Goal: Information Seeking & Learning: Learn about a topic

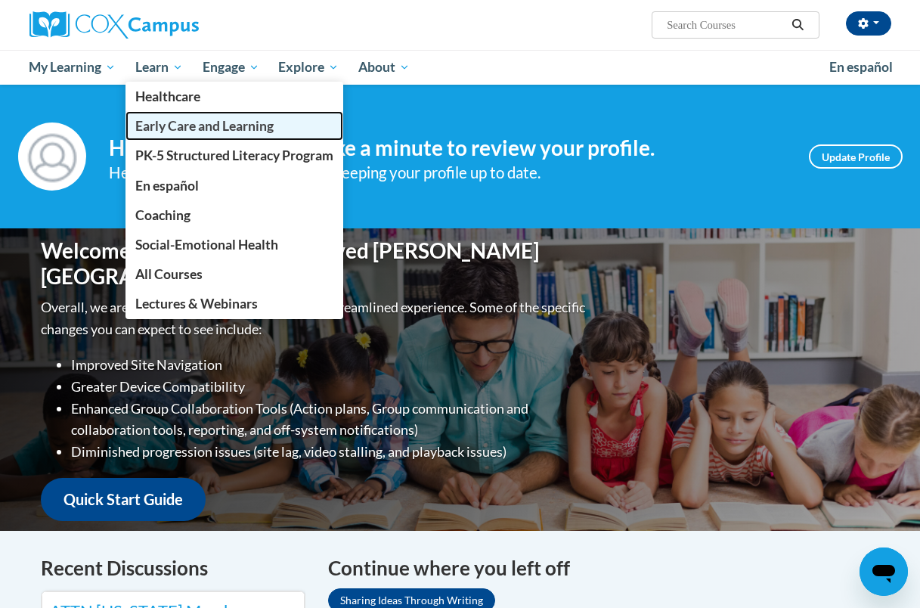
click at [167, 127] on span "Early Care and Learning" at bounding box center [204, 126] width 138 height 16
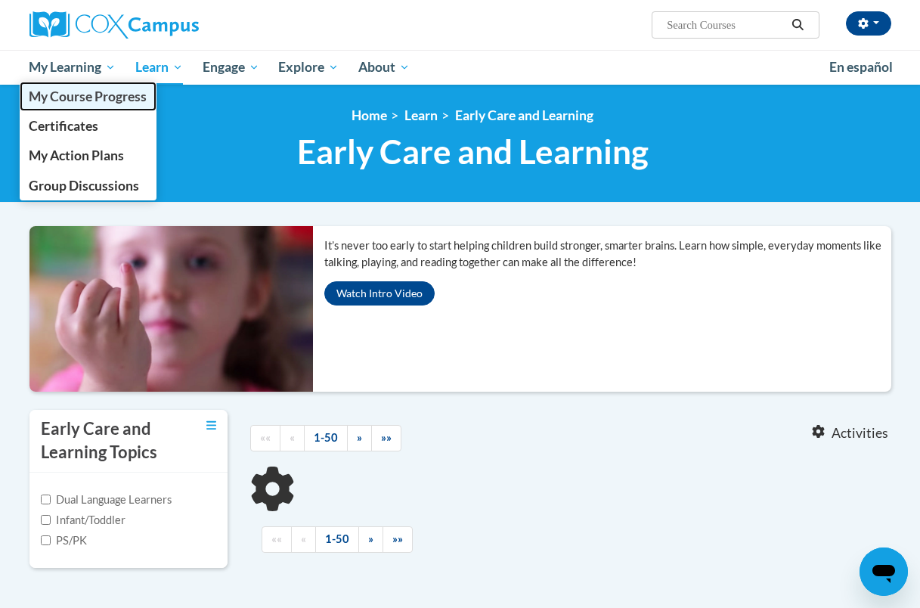
click at [107, 94] on span "My Course Progress" at bounding box center [88, 96] width 118 height 16
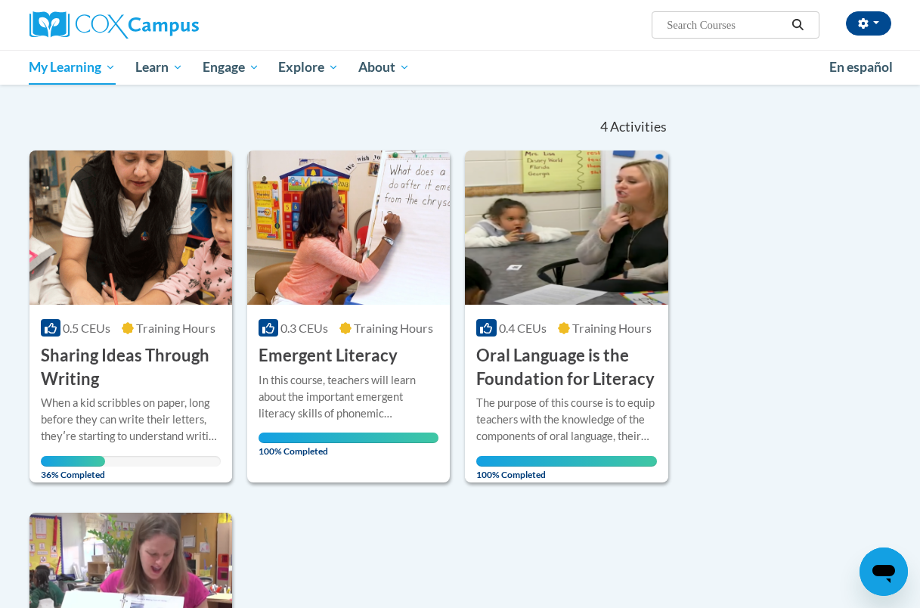
scroll to position [129, 0]
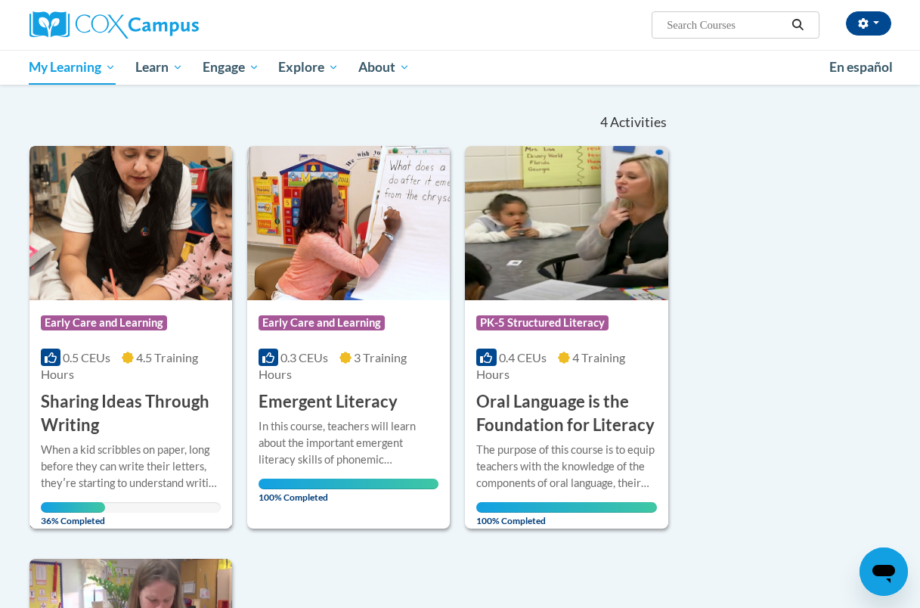
click at [122, 391] on h3 "Sharing Ideas Through Writing" at bounding box center [131, 413] width 180 height 47
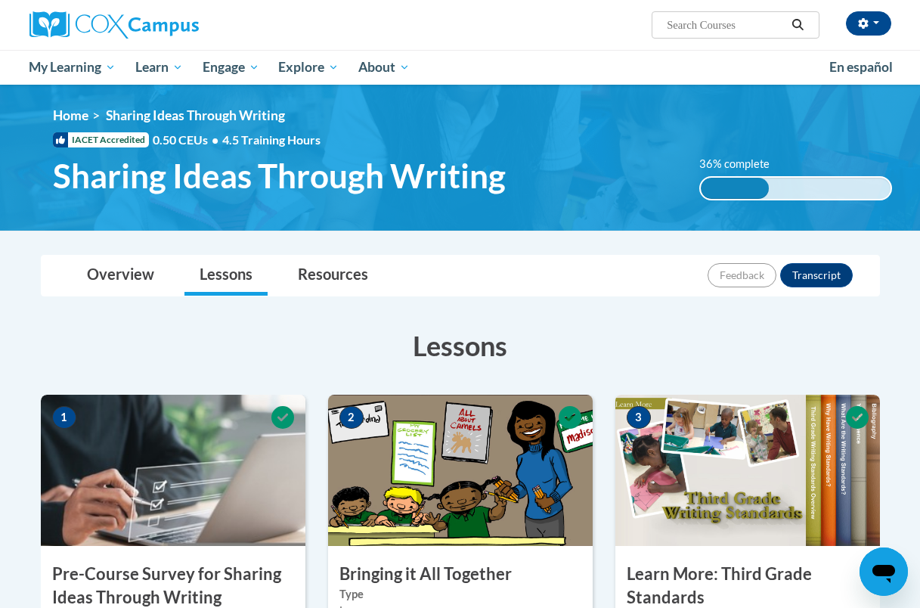
click at [138, 426] on img at bounding box center [173, 469] width 265 height 151
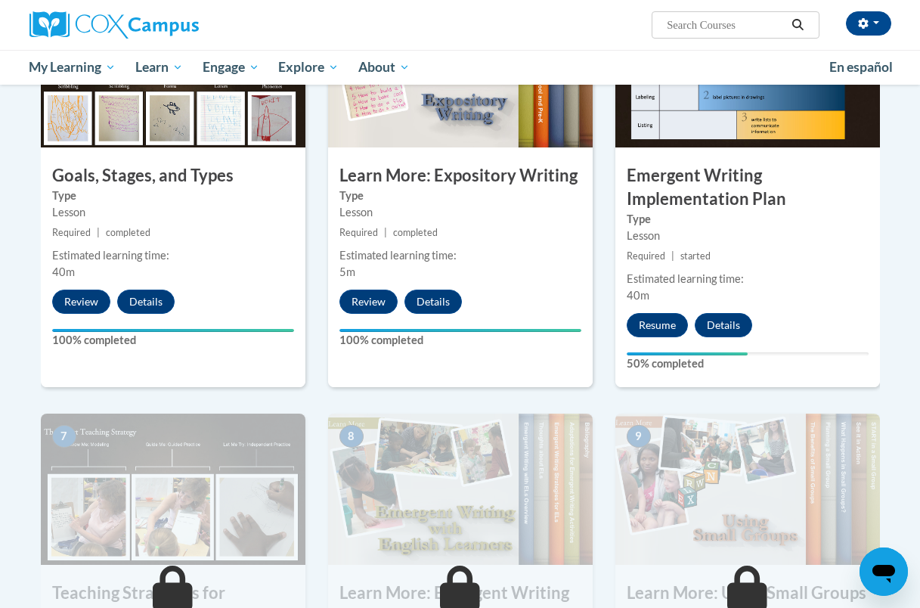
scroll to position [817, 0]
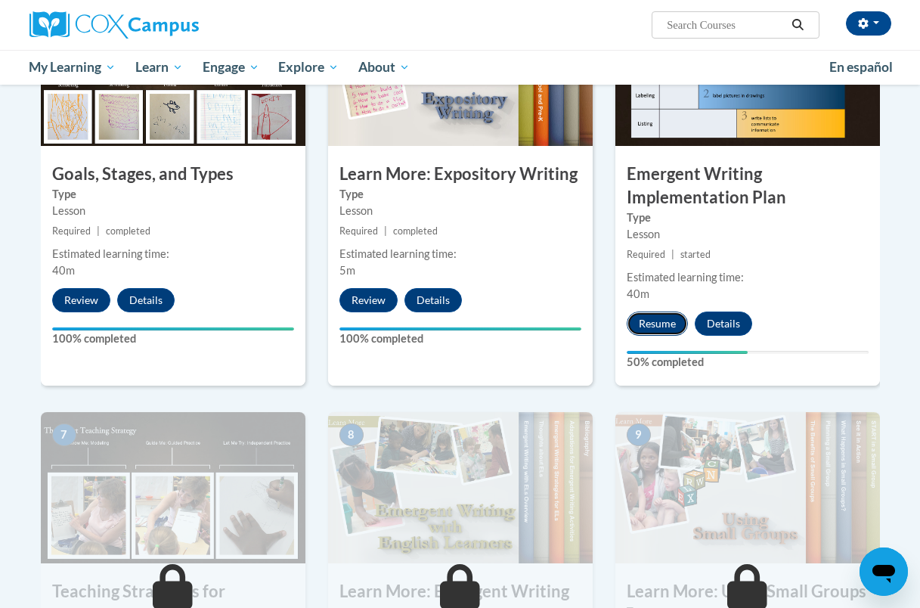
click at [673, 322] on button "Resume" at bounding box center [657, 323] width 61 height 24
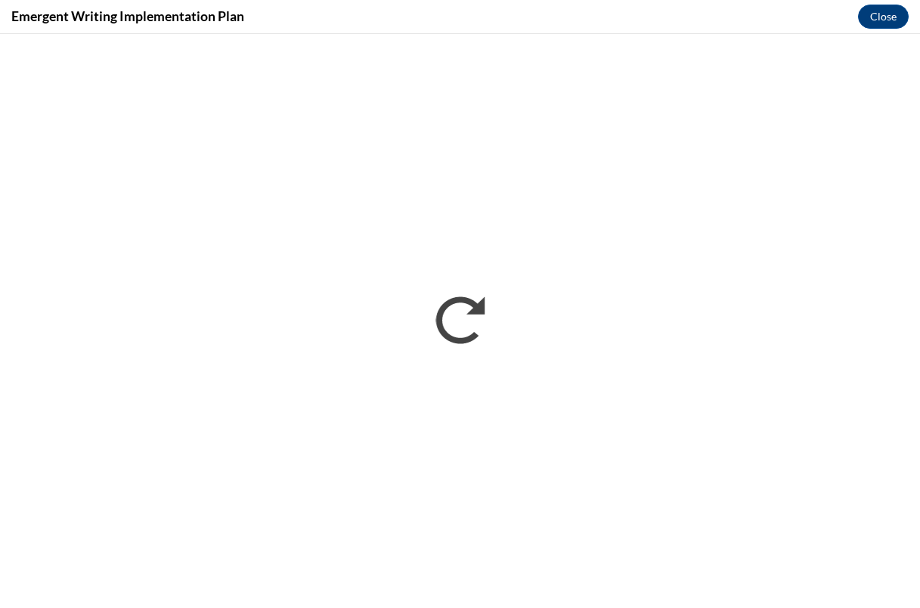
scroll to position [0, 0]
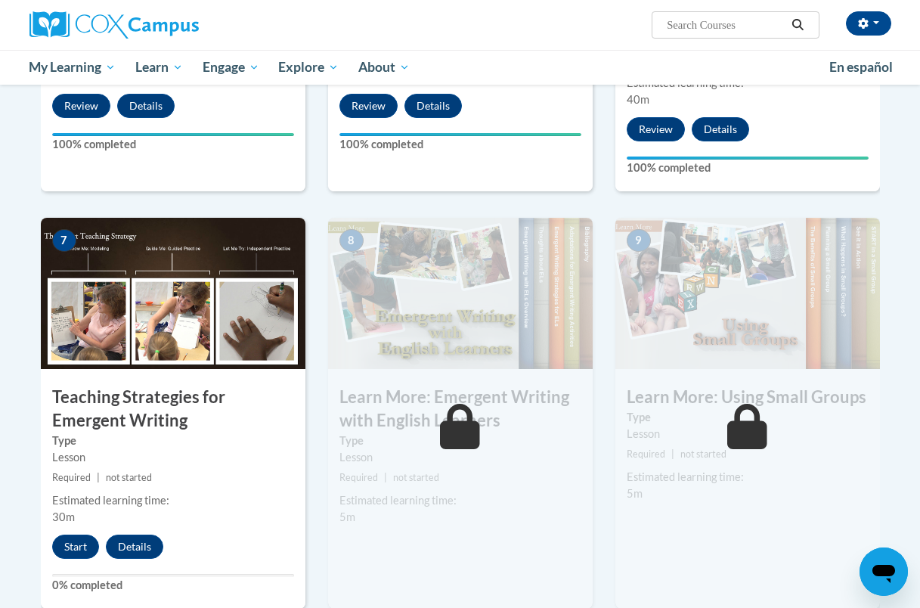
scroll to position [1017, 0]
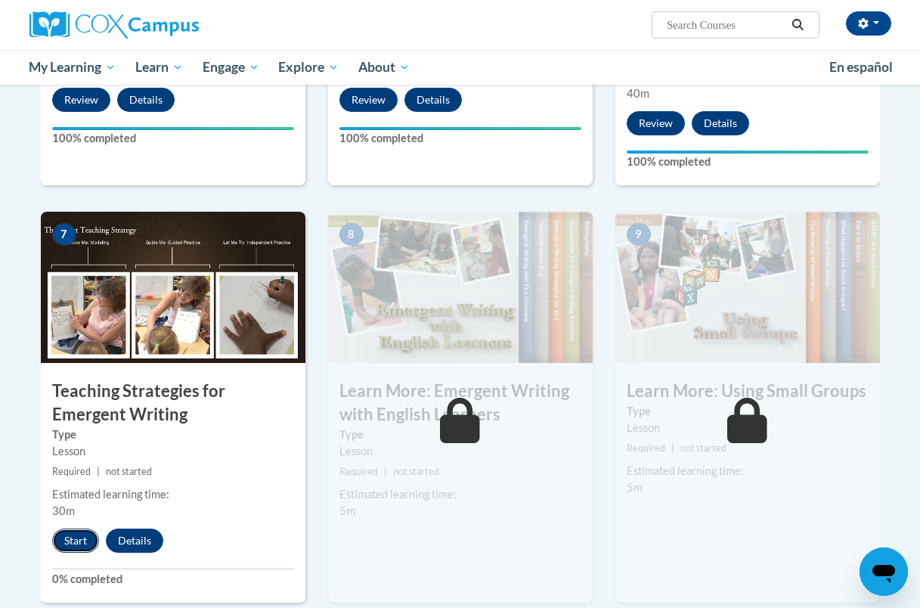
click at [80, 535] on button "Start" at bounding box center [75, 540] width 47 height 24
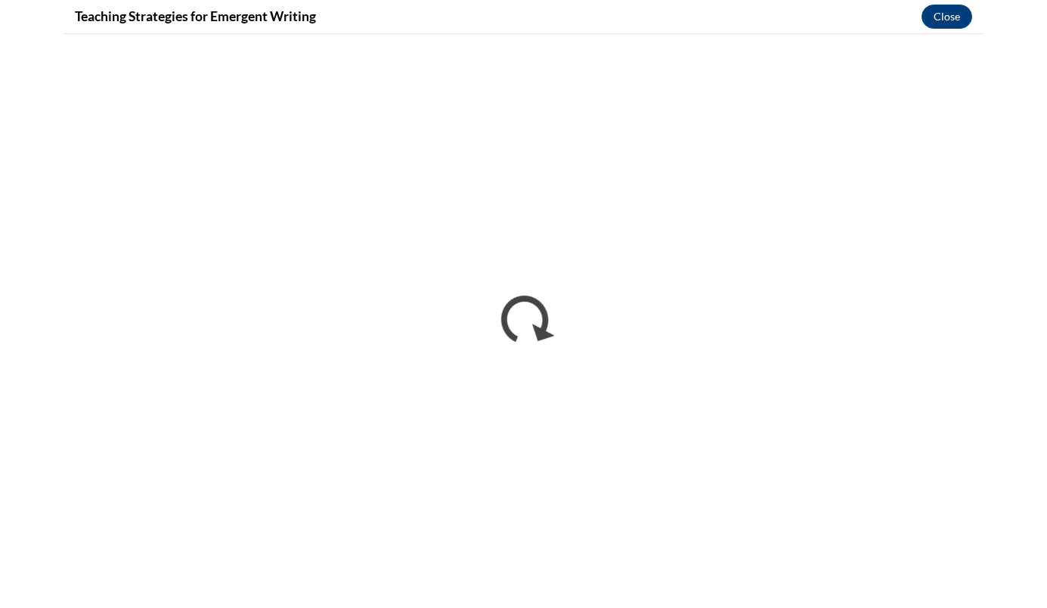
scroll to position [0, 0]
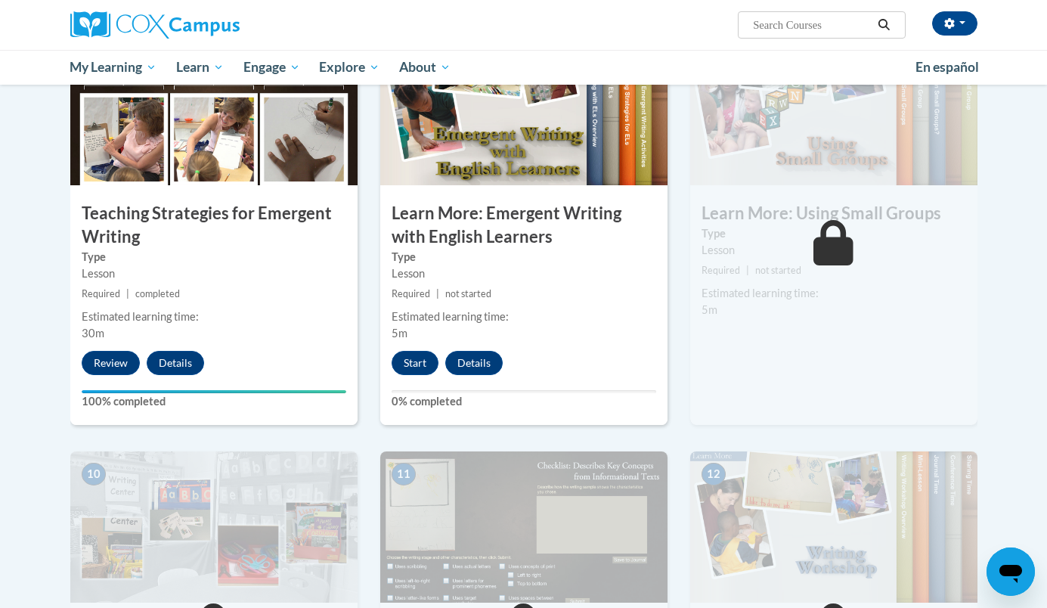
scroll to position [1200, 0]
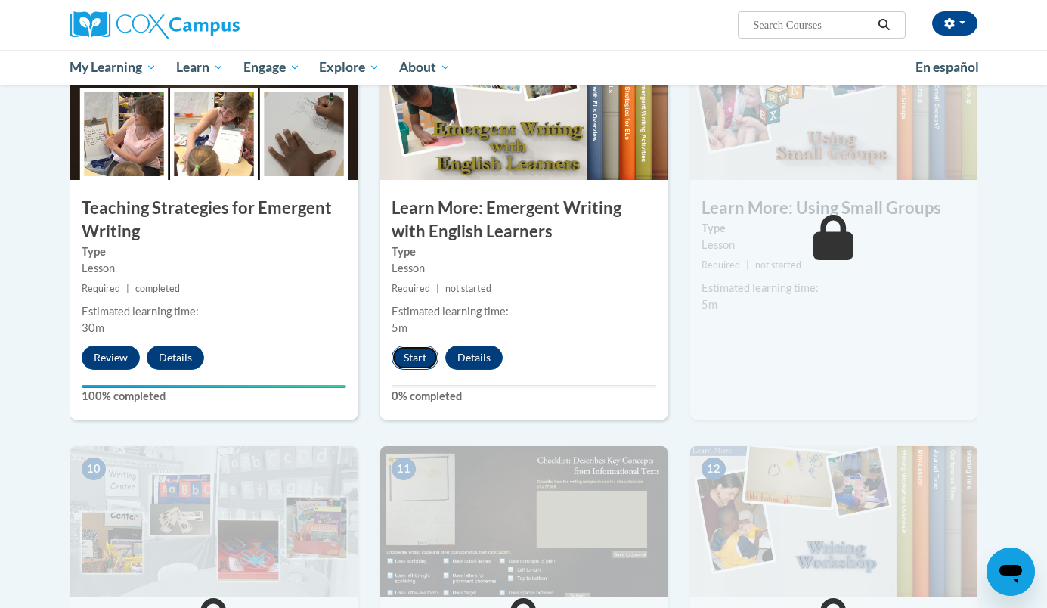
click at [418, 345] on button "Start" at bounding box center [414, 357] width 47 height 24
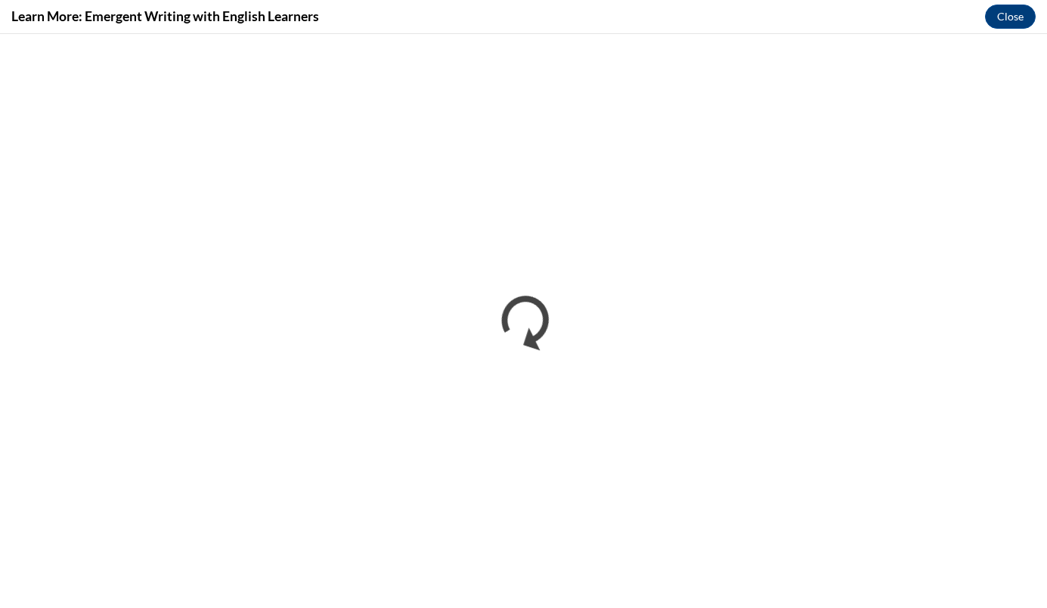
scroll to position [0, 0]
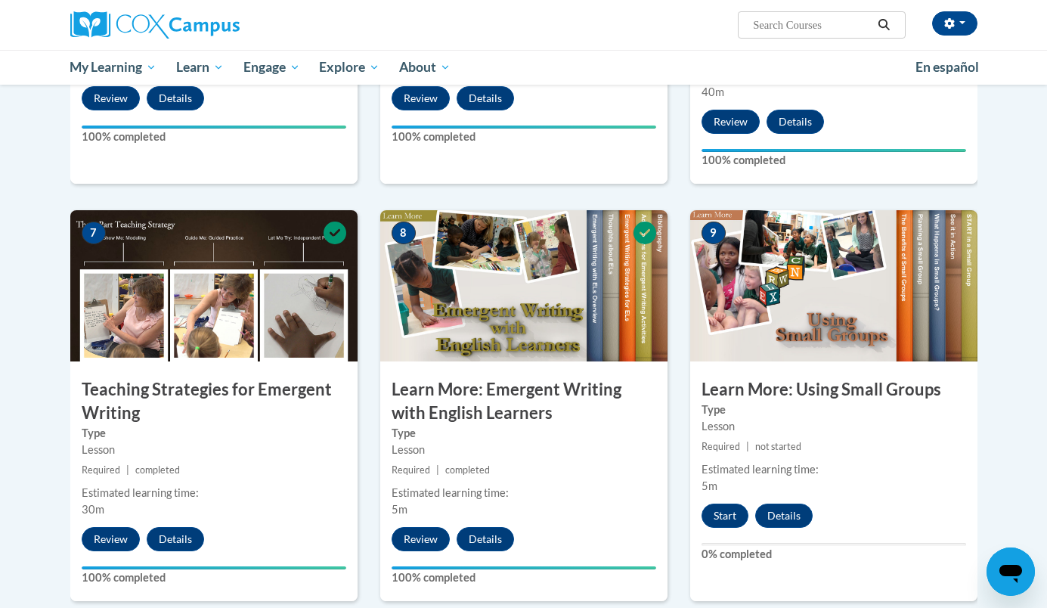
scroll to position [1019, 0]
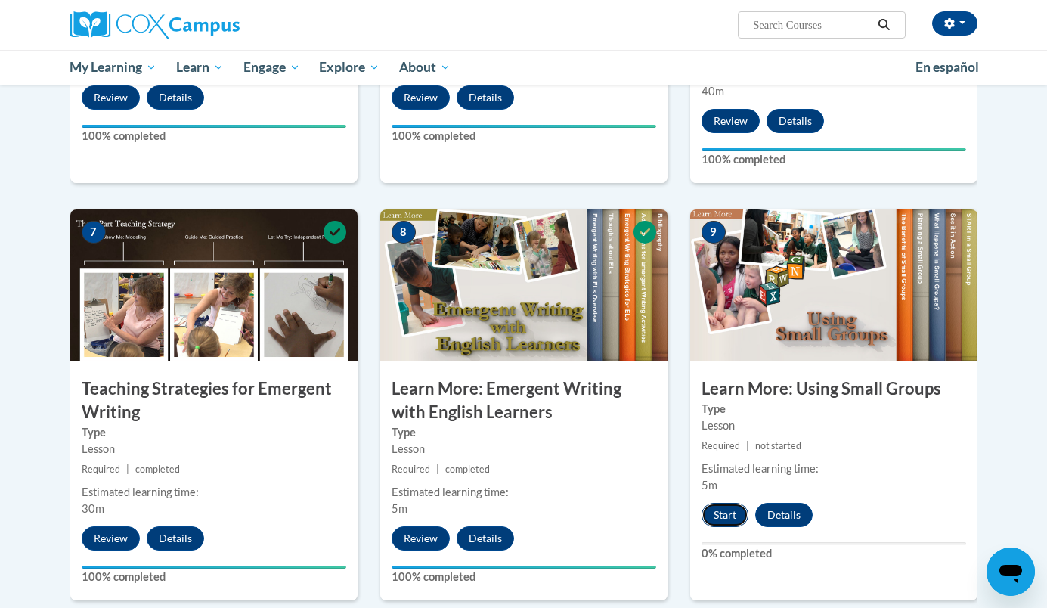
click at [720, 503] on button "Start" at bounding box center [724, 515] width 47 height 24
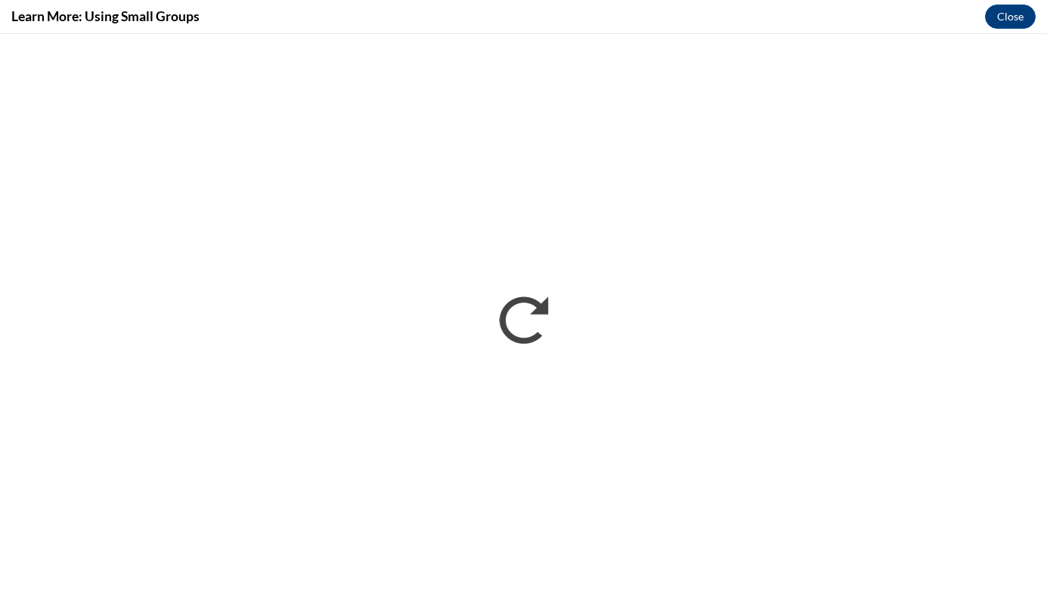
scroll to position [0, 0]
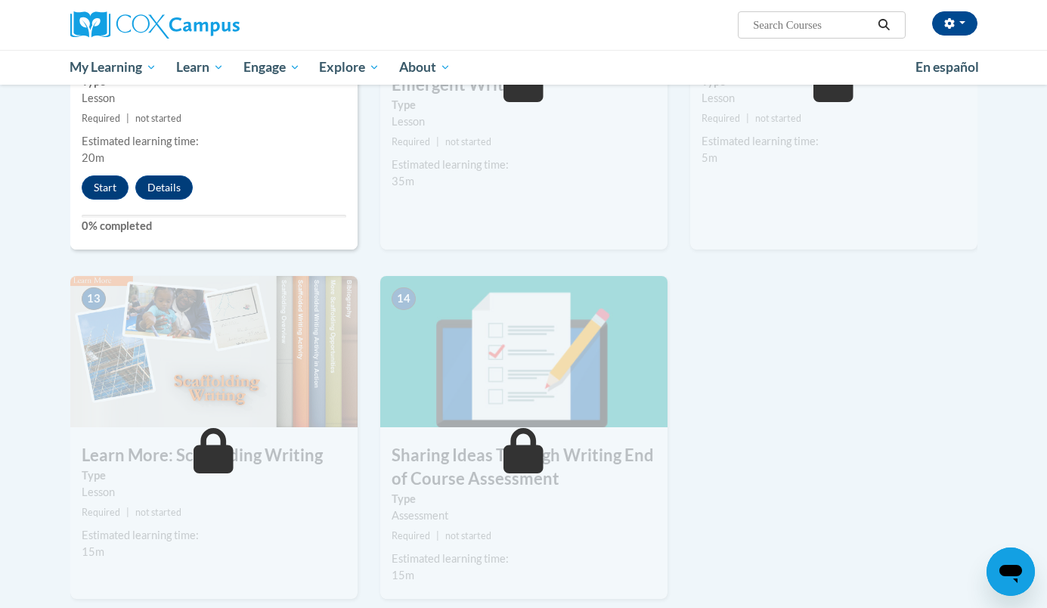
scroll to position [1766, 0]
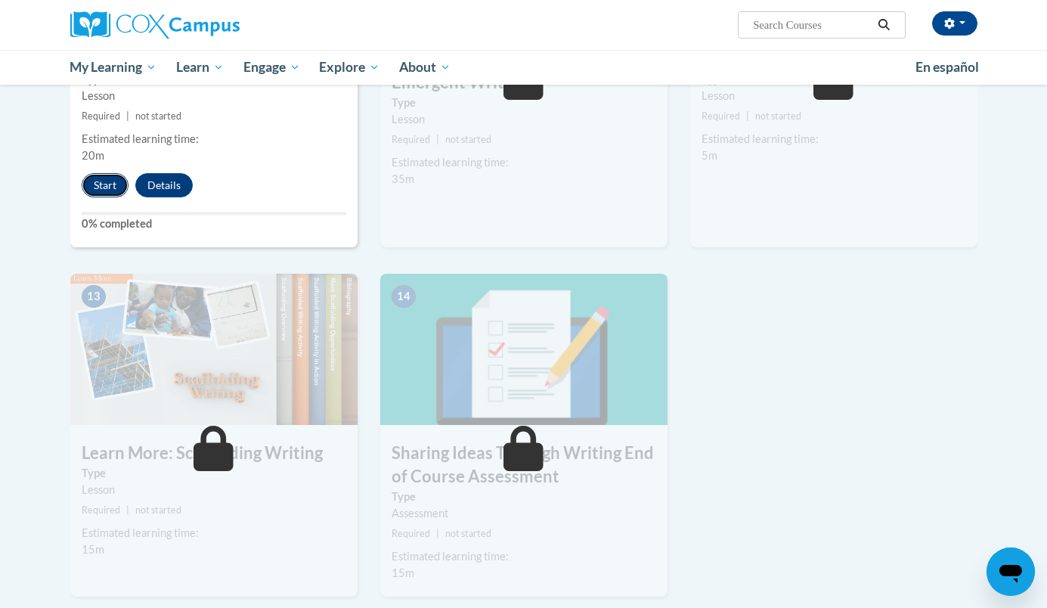
click at [99, 173] on button "Start" at bounding box center [105, 185] width 47 height 24
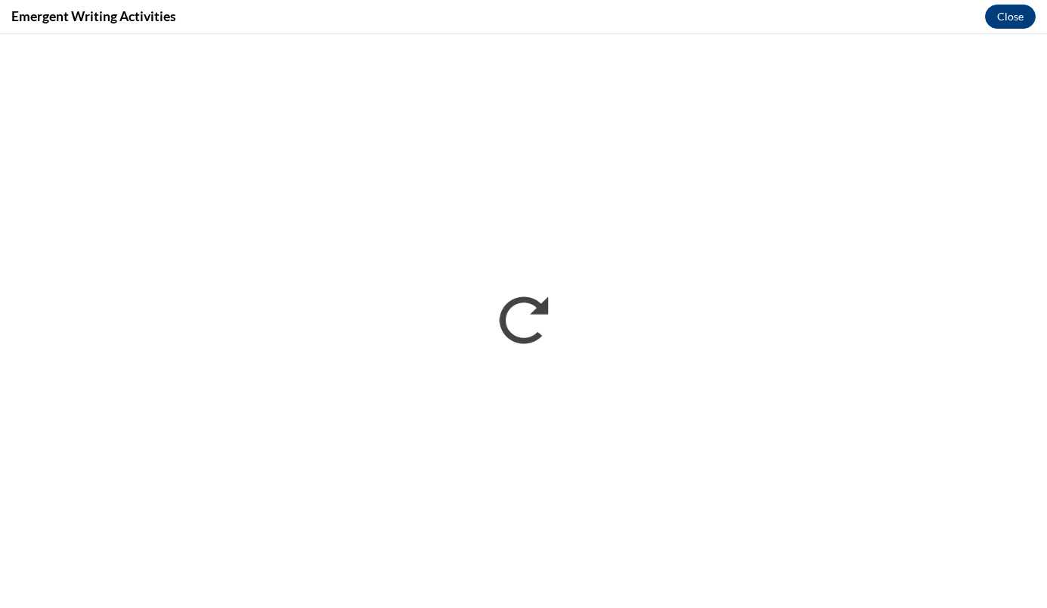
scroll to position [0, 0]
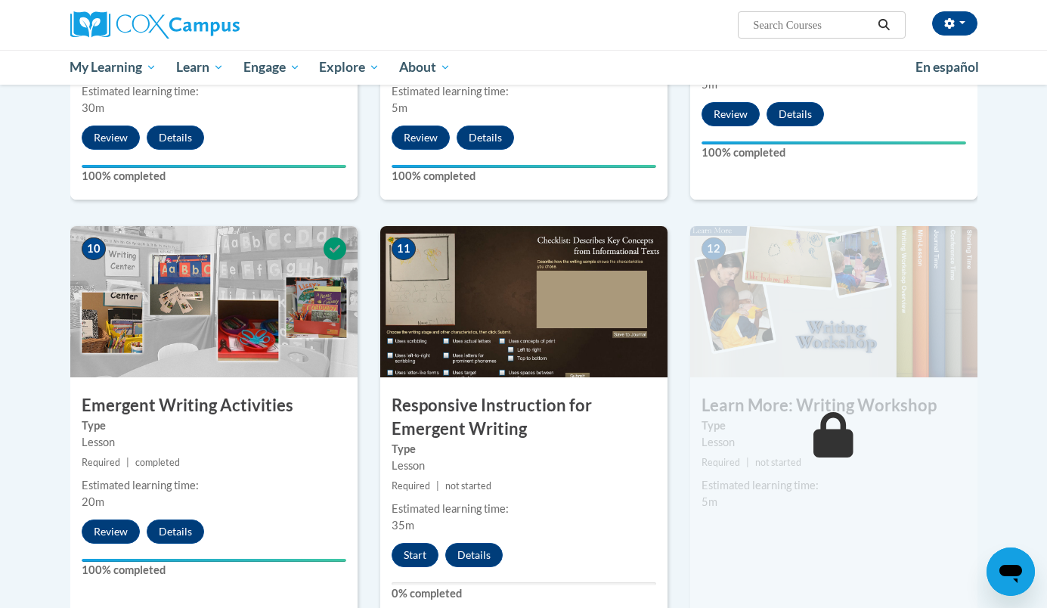
scroll to position [1428, 0]
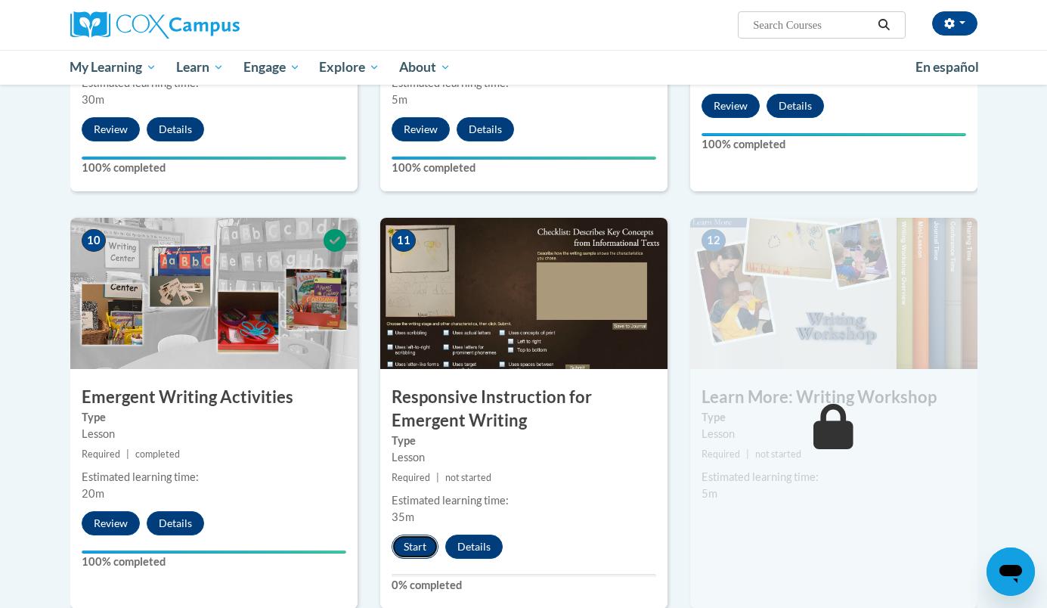
click at [414, 534] on button "Start" at bounding box center [414, 546] width 47 height 24
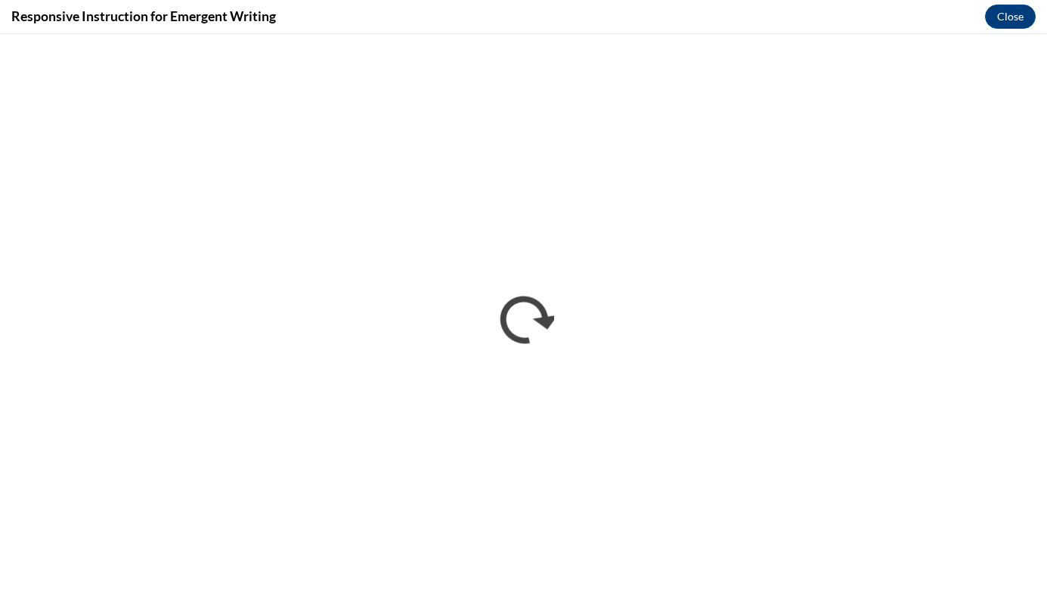
scroll to position [0, 0]
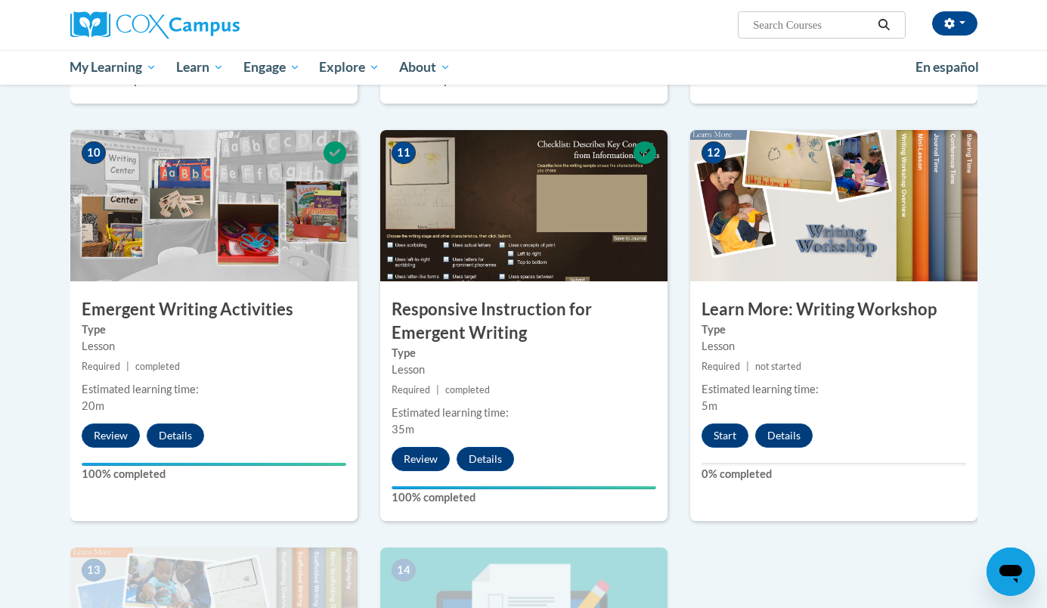
scroll to position [1497, 0]
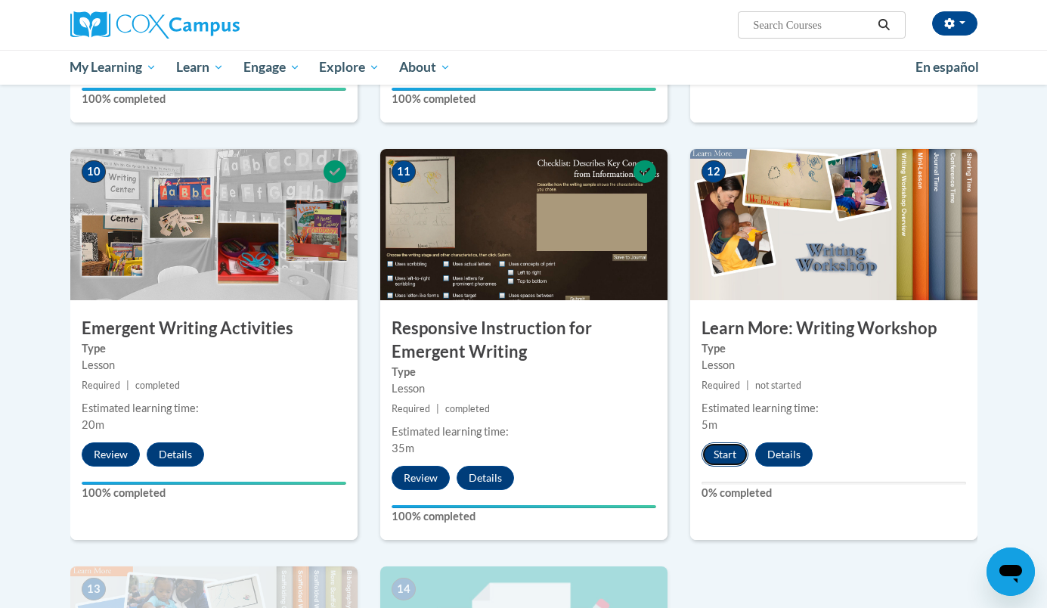
click at [721, 442] on button "Start" at bounding box center [724, 454] width 47 height 24
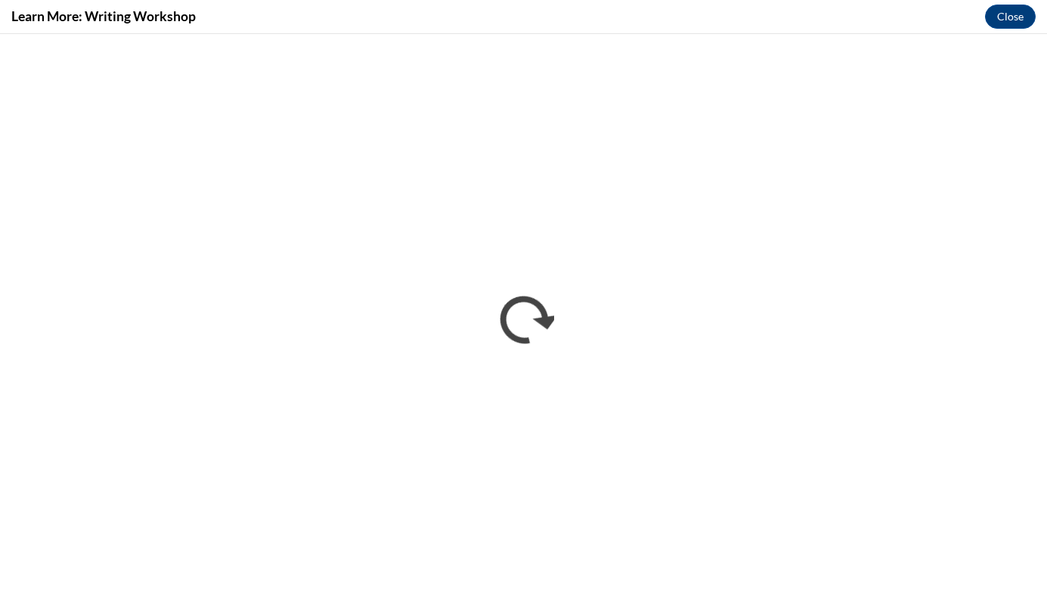
scroll to position [0, 0]
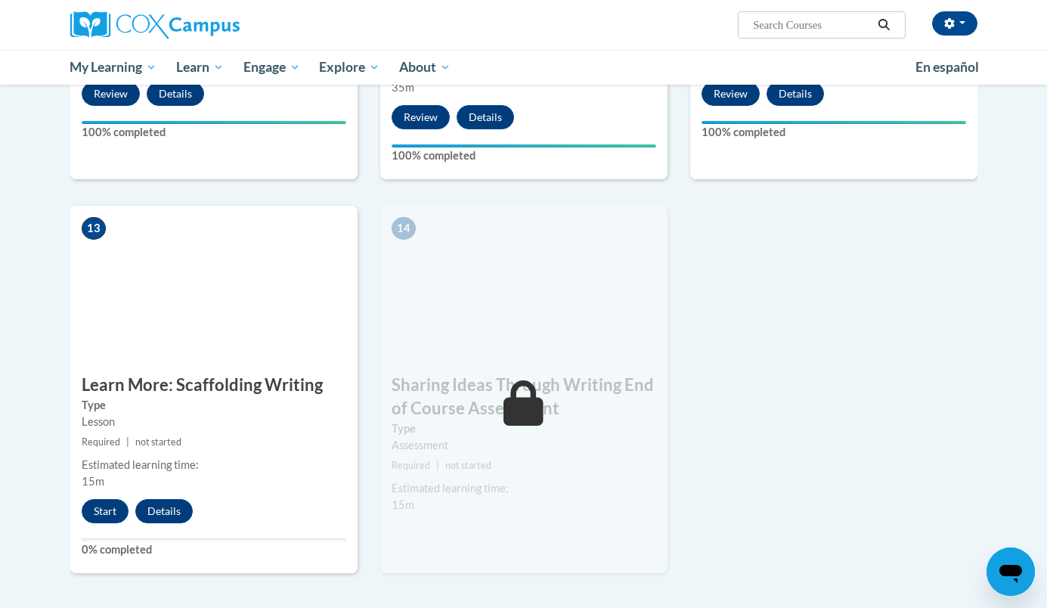
scroll to position [1858, 0]
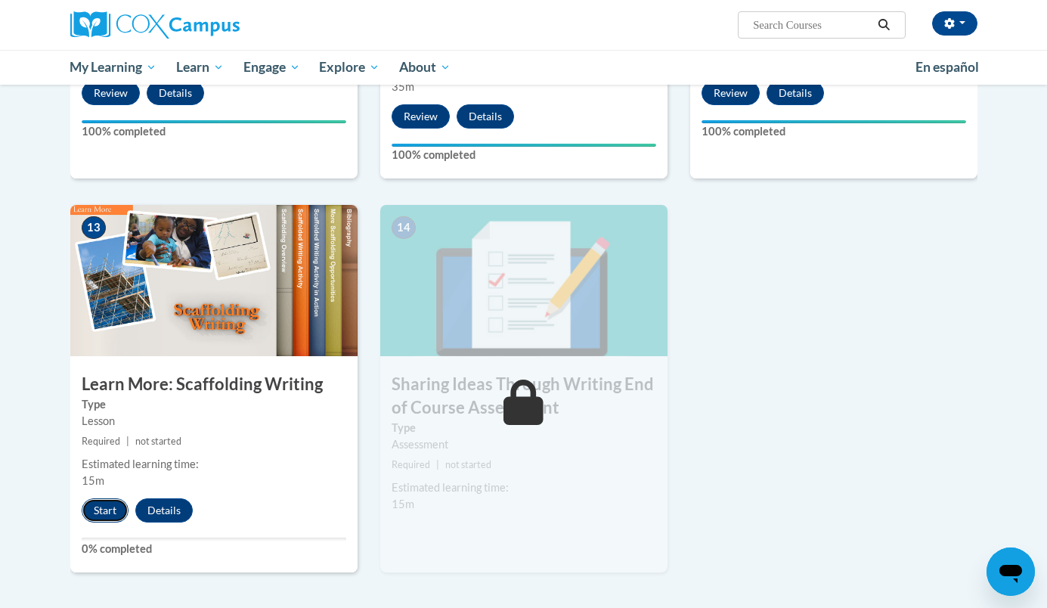
click at [97, 498] on button "Start" at bounding box center [105, 510] width 47 height 24
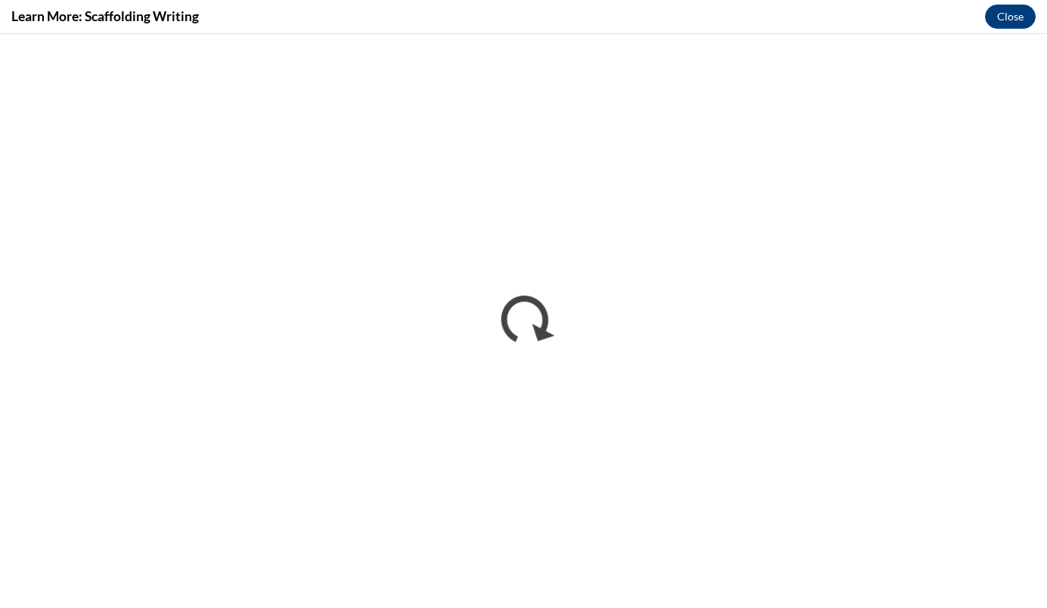
scroll to position [0, 0]
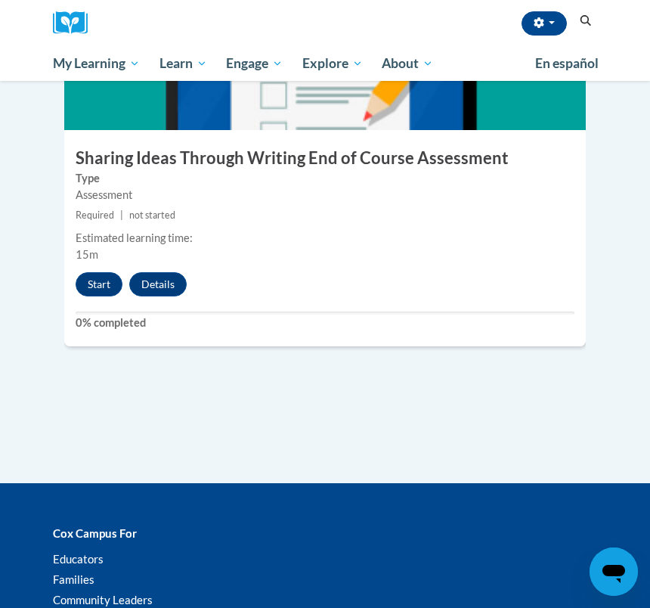
scroll to position [5533, 0]
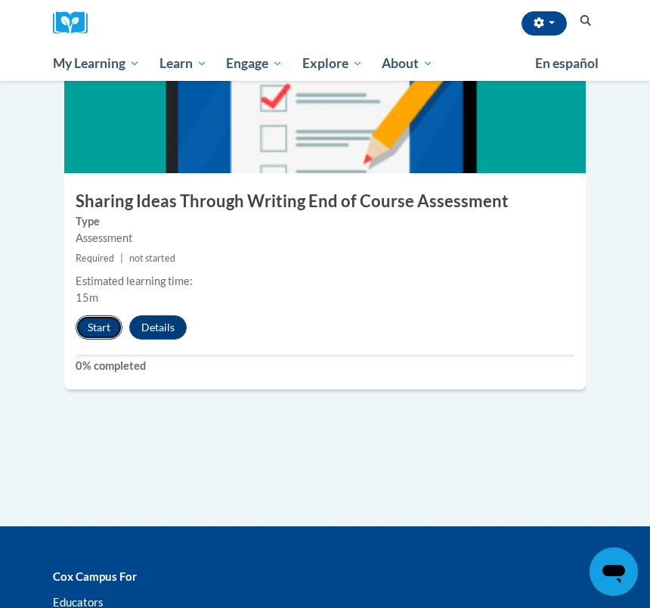
click at [97, 315] on button "Start" at bounding box center [99, 327] width 47 height 24
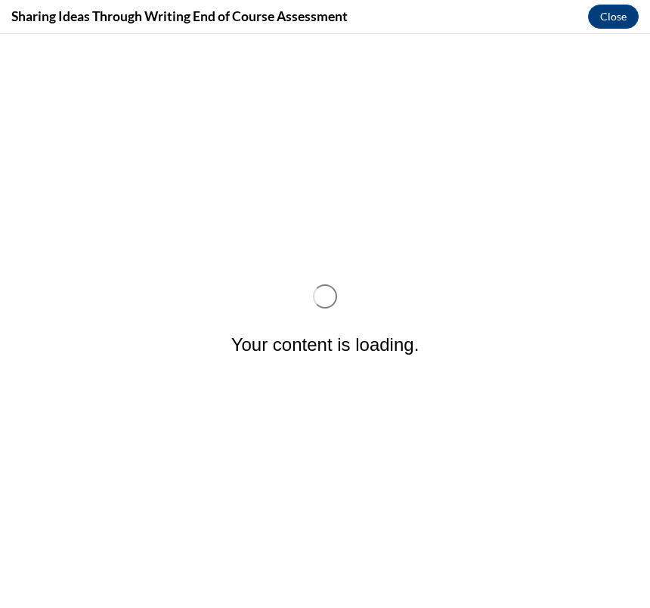
scroll to position [0, 0]
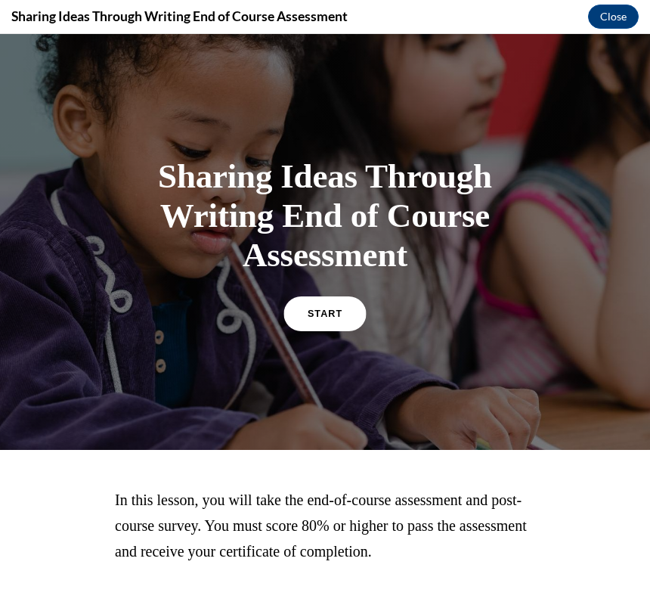
click at [354, 316] on link "START" at bounding box center [324, 312] width 82 height 35
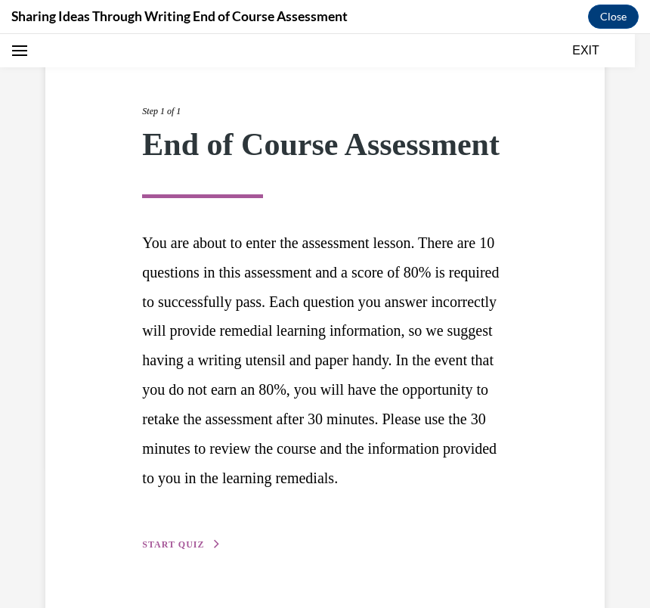
scroll to position [237, 0]
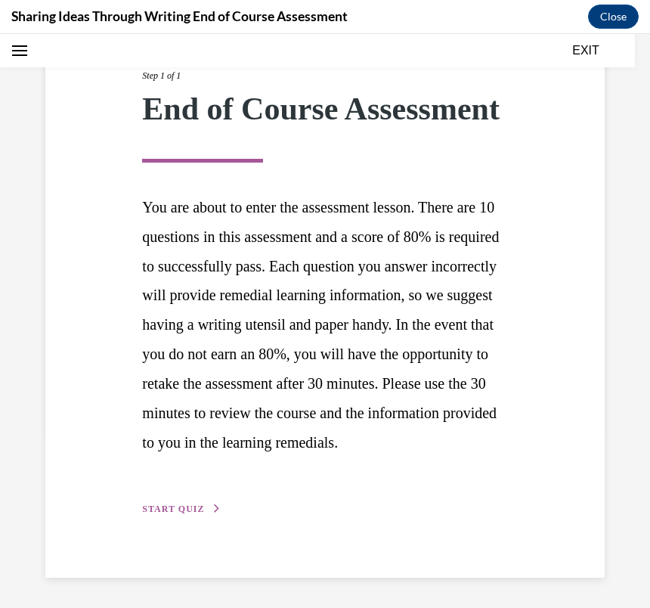
click at [192, 511] on span "START QUIZ" at bounding box center [173, 508] width 62 height 11
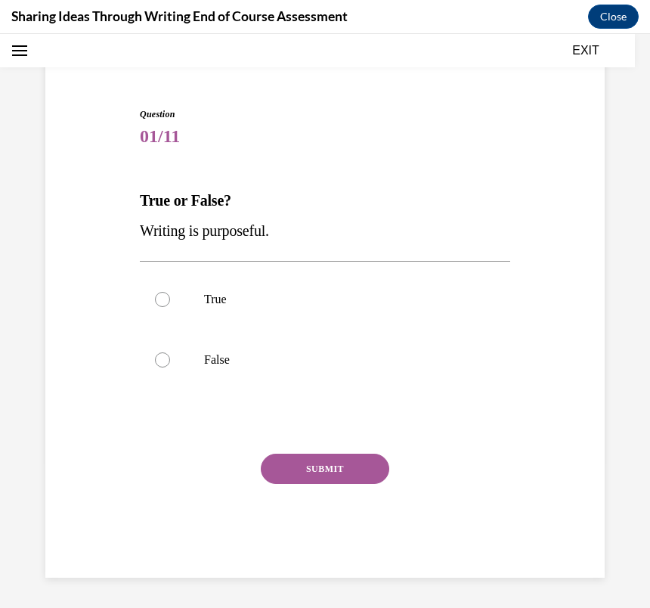
scroll to position [103, 0]
click at [247, 280] on label "True" at bounding box center [325, 299] width 370 height 60
click at [170, 292] on input "True" at bounding box center [162, 299] width 15 height 15
radio input "true"
click at [310, 463] on button "SUBMIT" at bounding box center [325, 468] width 128 height 30
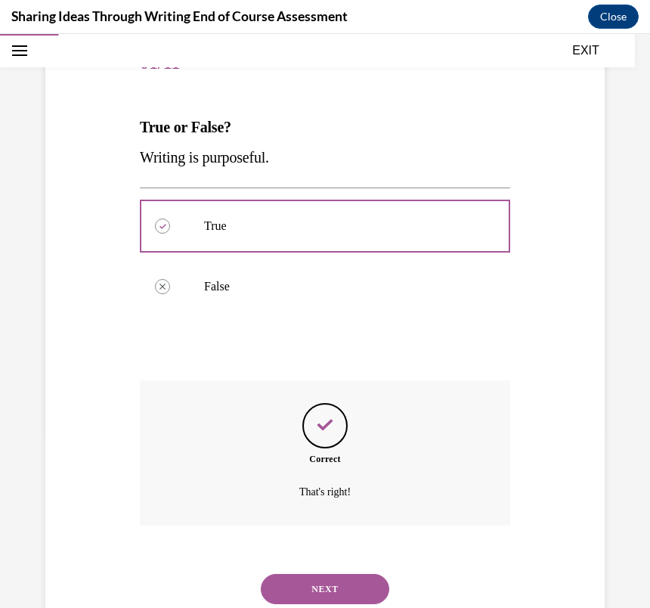
scroll to position [225, 0]
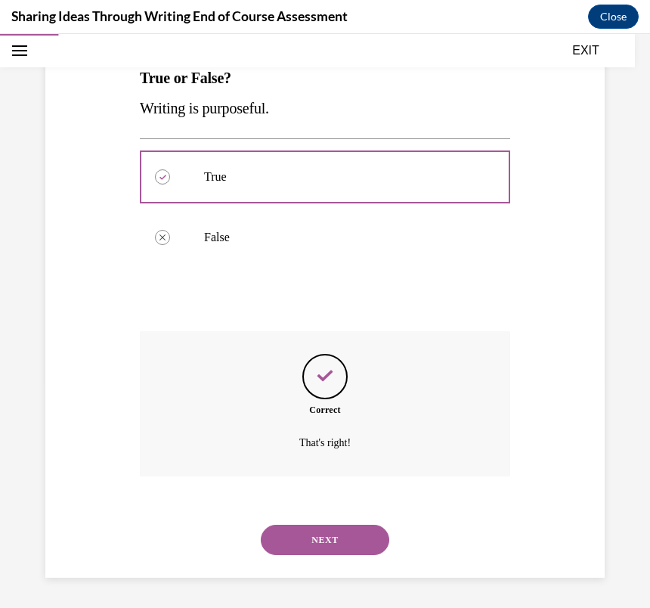
click at [302, 531] on button "NEXT" at bounding box center [325, 539] width 128 height 30
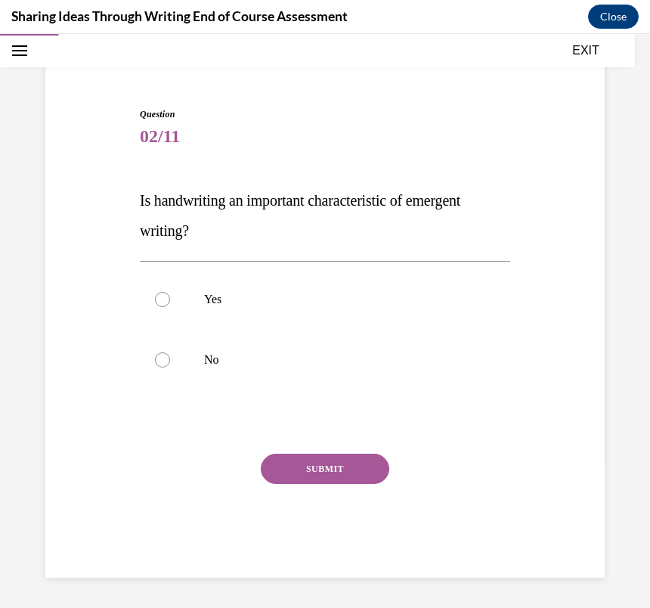
scroll to position [103, 0]
click at [302, 292] on p "Yes" at bounding box center [338, 299] width 268 height 15
click at [170, 292] on input "Yes" at bounding box center [162, 299] width 15 height 15
radio input "true"
click at [305, 462] on button "SUBMIT" at bounding box center [325, 468] width 128 height 30
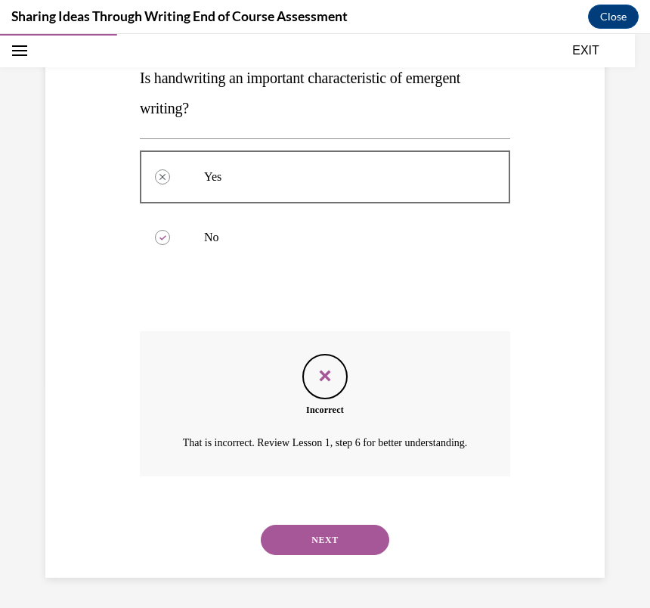
scroll to position [243, 0]
click at [312, 552] on button "NEXT" at bounding box center [325, 539] width 128 height 30
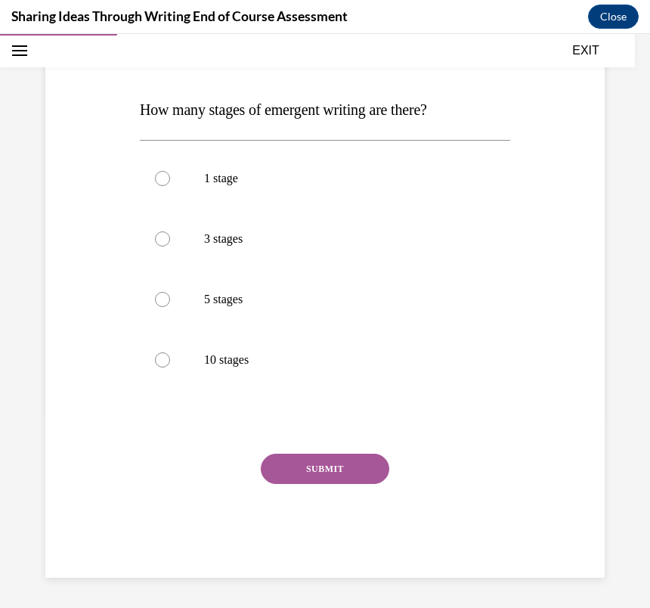
scroll to position [168, 0]
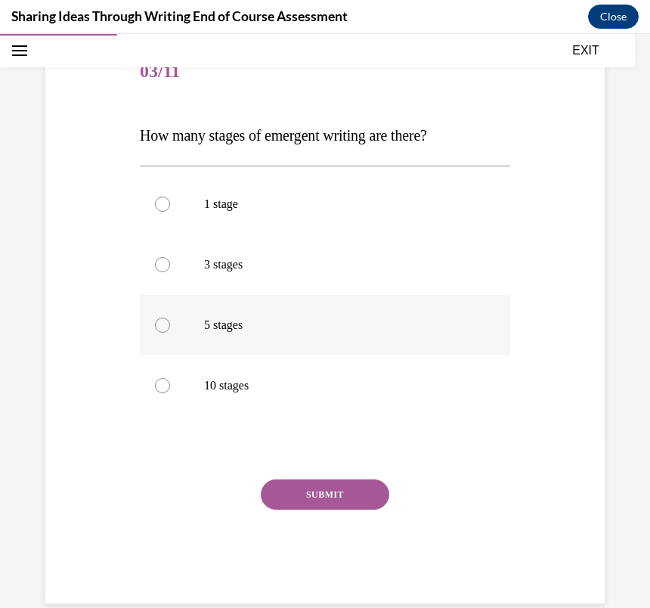
click at [229, 326] on p "5 stages" at bounding box center [338, 324] width 268 height 15
click at [170, 326] on input "5 stages" at bounding box center [162, 324] width 15 height 15
radio input "true"
click at [277, 484] on button "SUBMIT" at bounding box center [325, 494] width 128 height 30
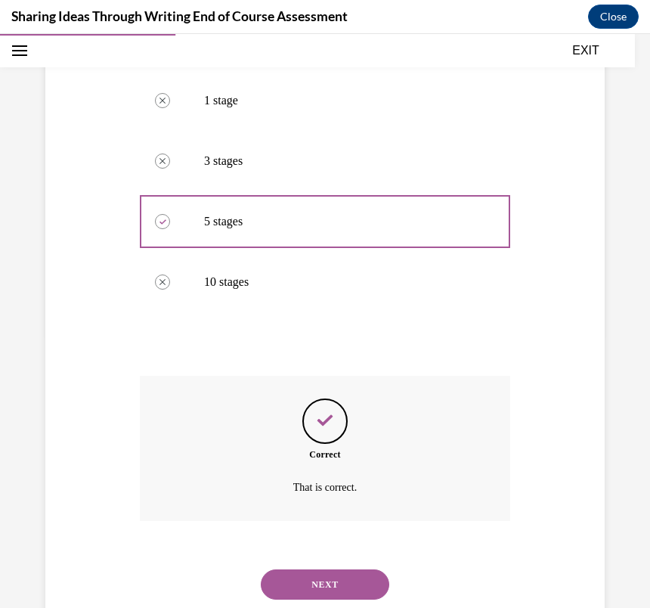
scroll to position [316, 0]
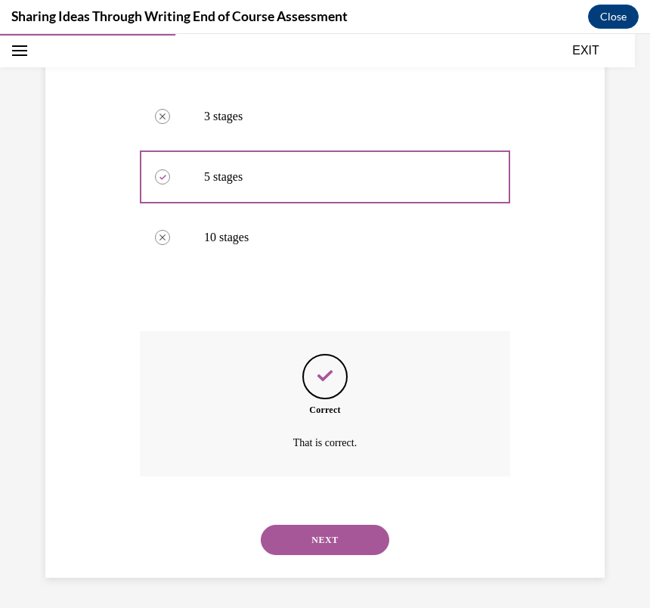
click at [320, 528] on button "NEXT" at bounding box center [325, 539] width 128 height 30
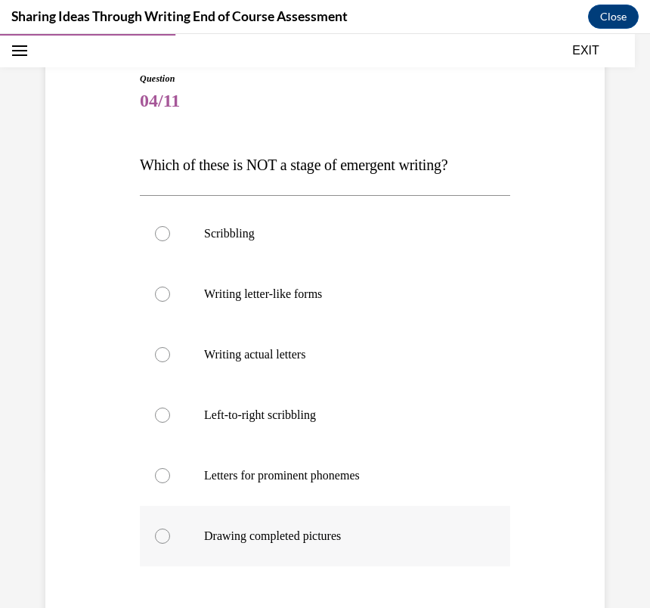
scroll to position [150, 0]
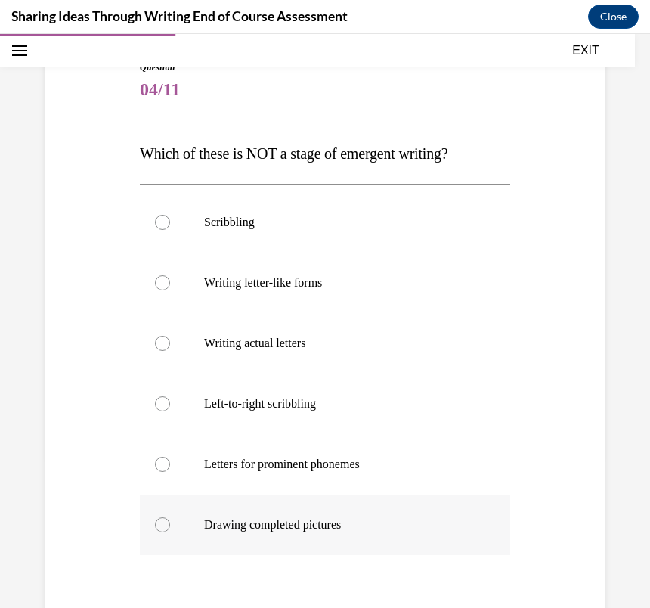
click at [281, 518] on p "Drawing completed pictures" at bounding box center [338, 524] width 268 height 15
click at [170, 518] on input "Drawing completed pictures" at bounding box center [162, 524] width 15 height 15
radio input "true"
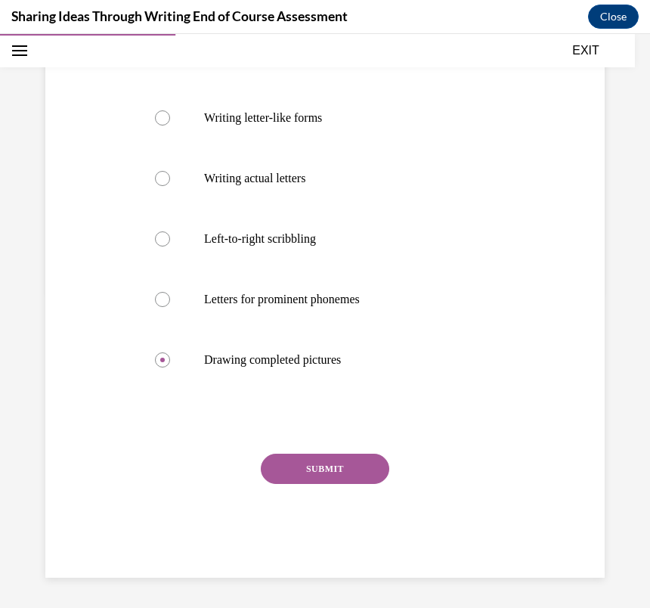
click at [312, 465] on button "SUBMIT" at bounding box center [325, 468] width 128 height 30
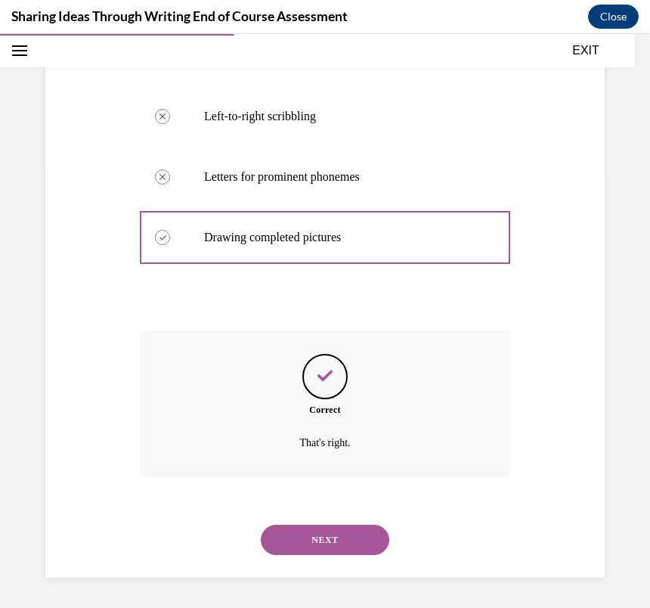
click at [311, 537] on button "NEXT" at bounding box center [325, 539] width 128 height 30
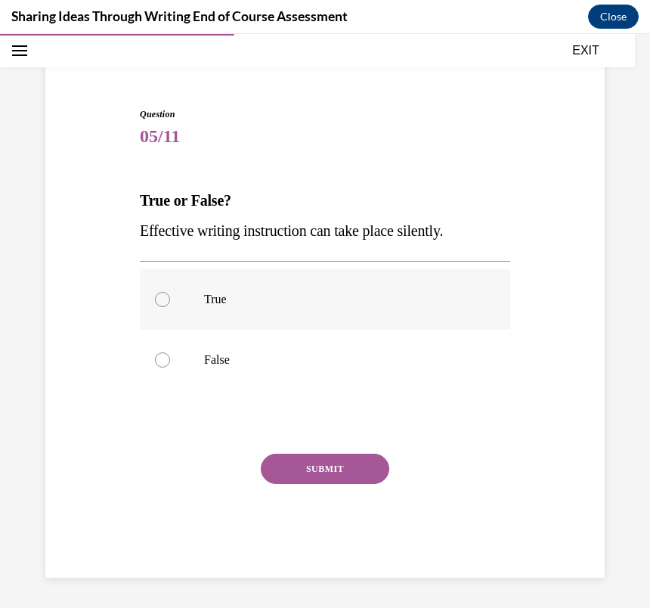
click at [327, 276] on label "True" at bounding box center [325, 299] width 370 height 60
click at [170, 292] on input "True" at bounding box center [162, 299] width 15 height 15
radio input "true"
click at [319, 467] on button "SUBMIT" at bounding box center [325, 468] width 128 height 30
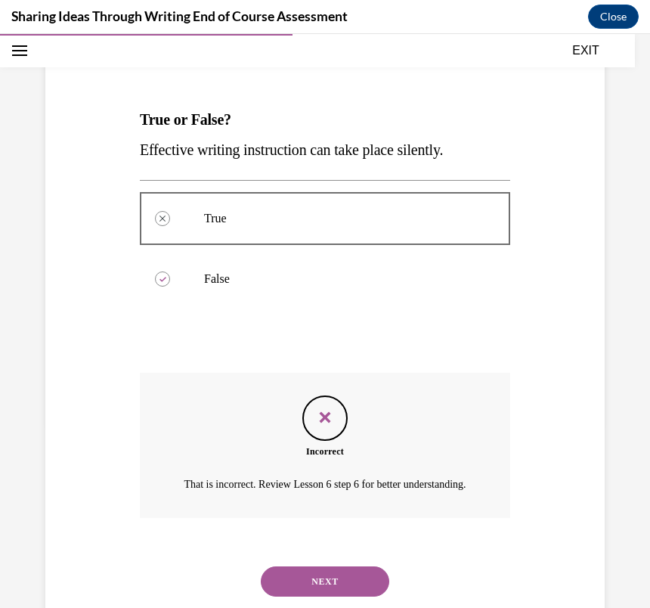
scroll to position [243, 0]
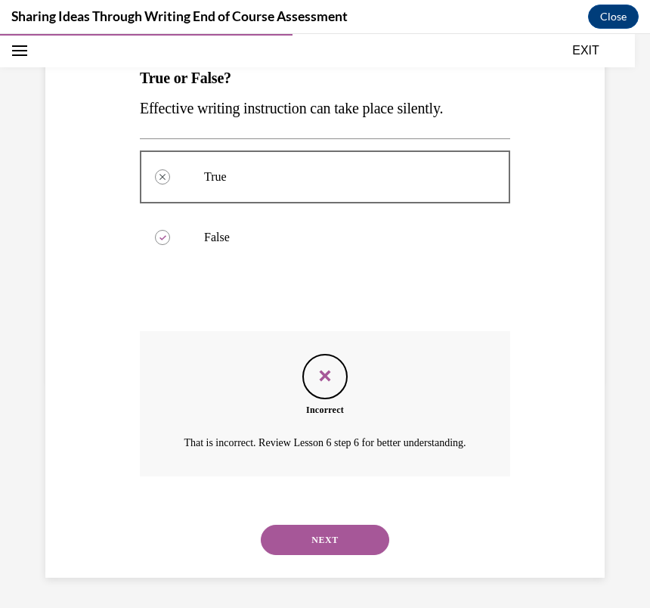
click at [317, 525] on button "NEXT" at bounding box center [325, 539] width 128 height 30
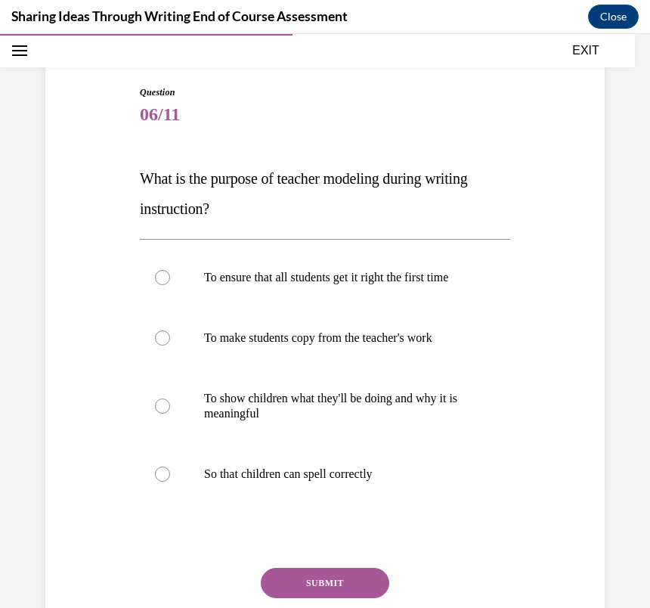
scroll to position [128, 0]
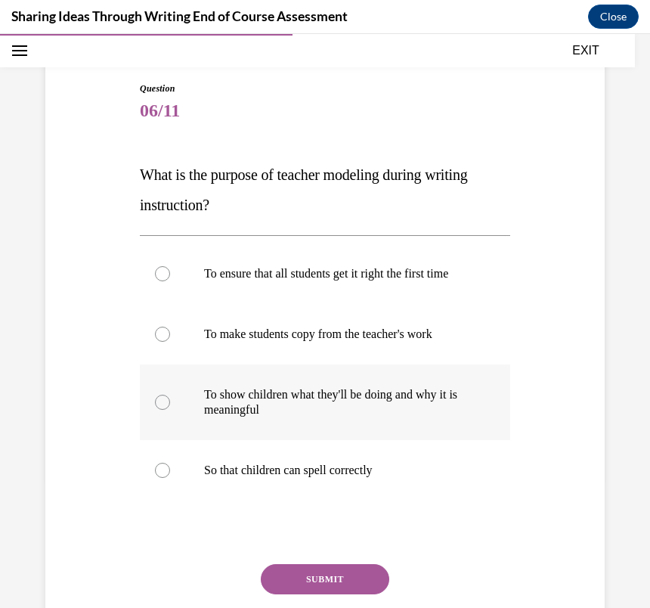
click at [284, 417] on p "To show children what they'll be doing and why it is meaningful" at bounding box center [338, 402] width 268 height 30
click at [170, 410] on input "To show children what they'll be doing and why it is meaningful" at bounding box center [162, 401] width 15 height 15
radio input "true"
click at [289, 584] on button "SUBMIT" at bounding box center [325, 579] width 128 height 30
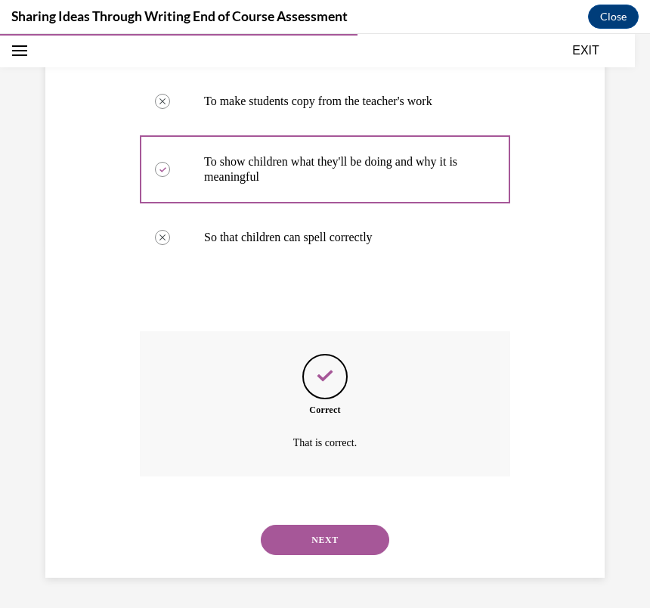
scroll to position [376, 0]
click at [289, 526] on button "NEXT" at bounding box center [325, 539] width 128 height 30
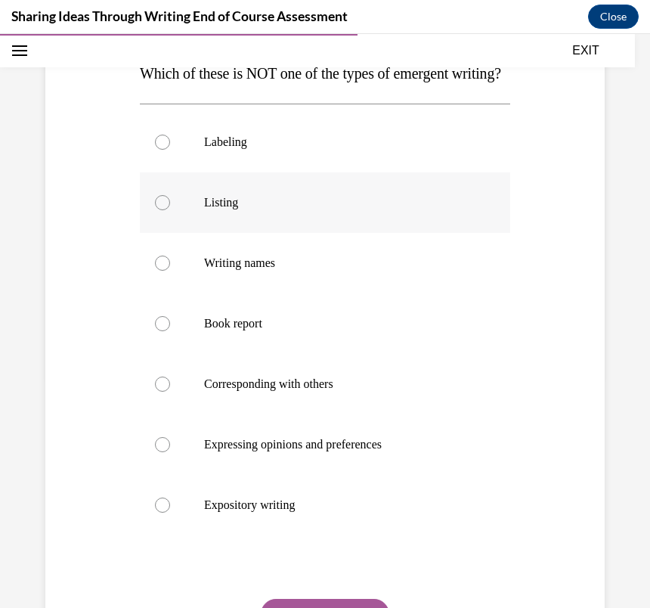
scroll to position [231, 0]
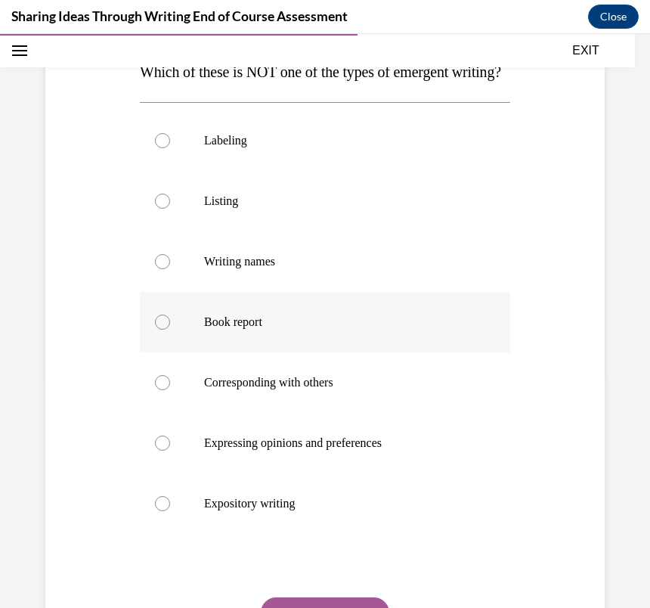
click at [357, 342] on label "Book report" at bounding box center [325, 322] width 370 height 60
click at [170, 330] on input "Book report" at bounding box center [162, 321] width 15 height 15
radio input "true"
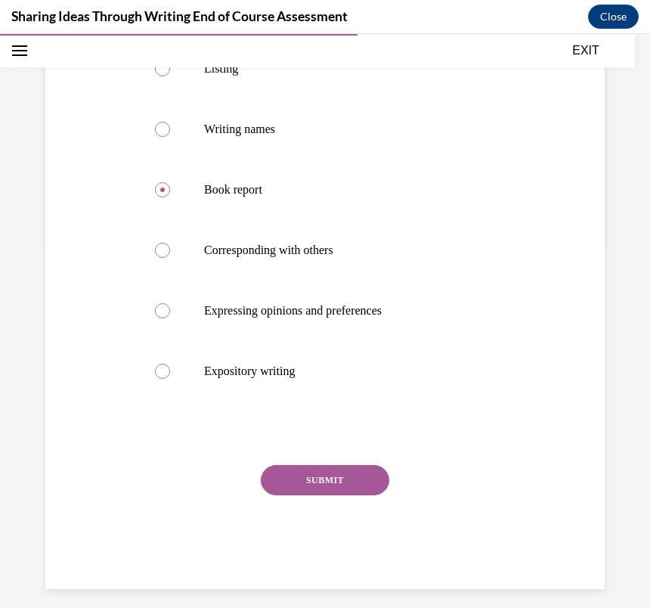
click at [318, 495] on button "SUBMIT" at bounding box center [325, 480] width 128 height 30
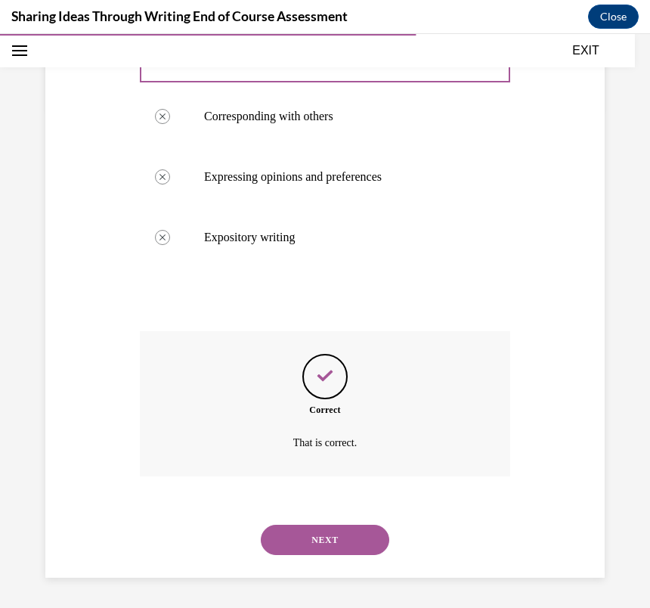
click at [319, 524] on button "NEXT" at bounding box center [325, 539] width 128 height 30
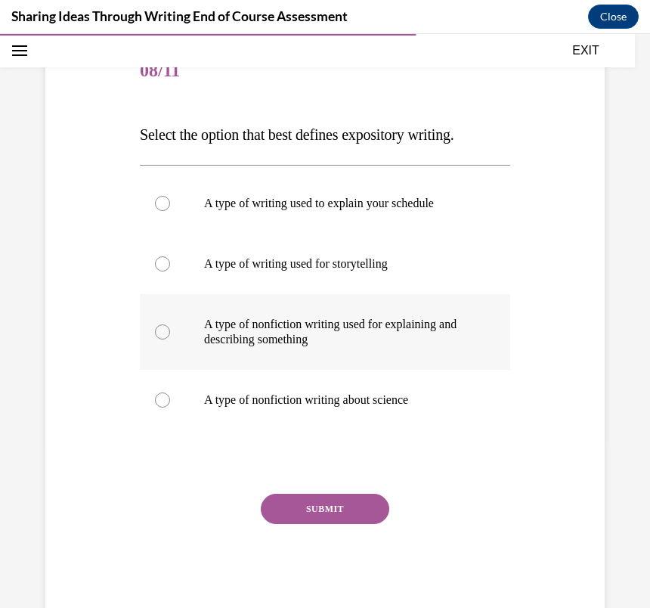
click at [356, 324] on p "A type of nonfiction writing used for explaining and describing something" at bounding box center [338, 332] width 268 height 30
click at [170, 324] on input "A type of nonfiction writing used for explaining and describing something" at bounding box center [162, 331] width 15 height 15
radio input "true"
click at [351, 498] on button "SUBMIT" at bounding box center [325, 508] width 128 height 30
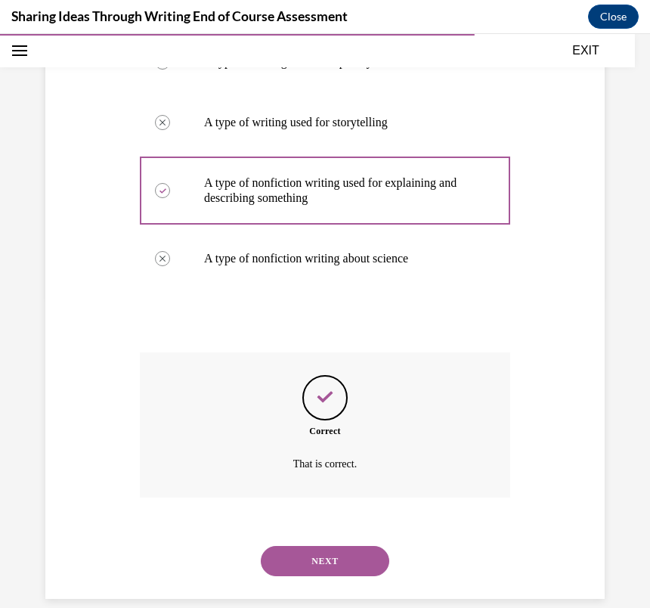
scroll to position [331, 0]
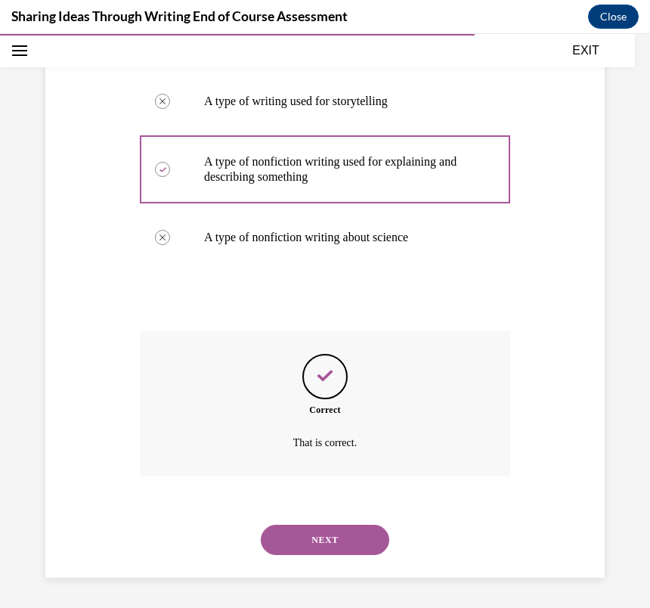
click at [346, 534] on button "NEXT" at bounding box center [325, 539] width 128 height 30
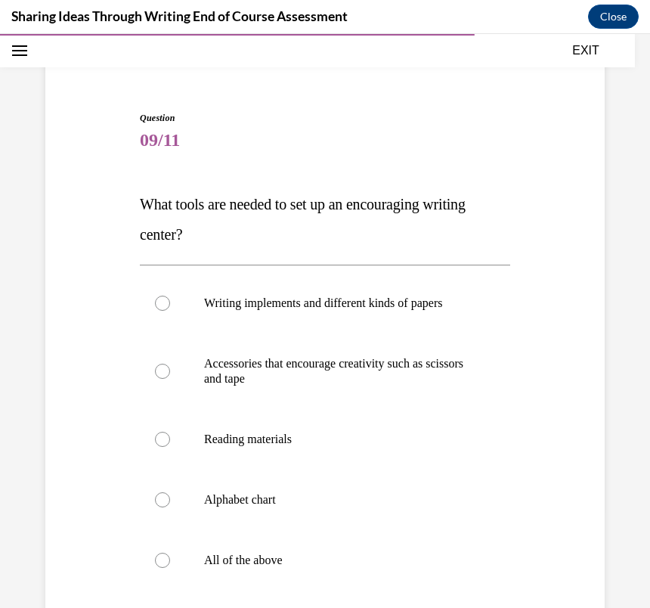
scroll to position [128, 0]
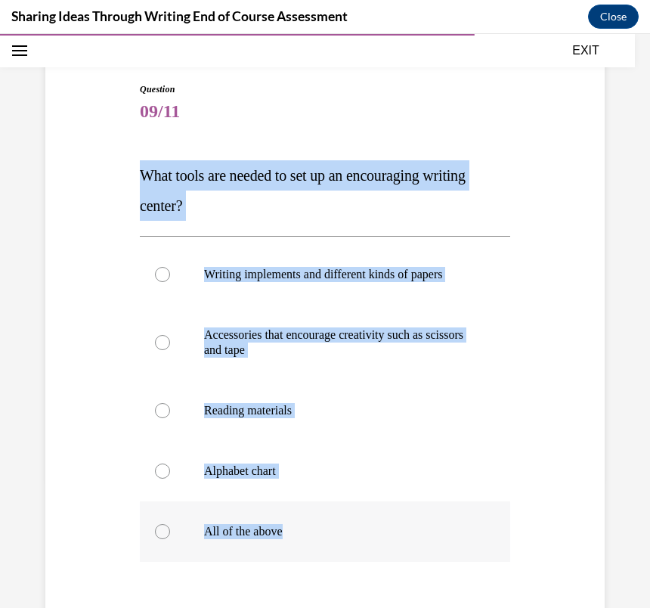
drag, startPoint x: 141, startPoint y: 176, endPoint x: 385, endPoint y: 540, distance: 438.5
click at [385, 540] on div "Question 09/11 What tools are needed to set up an encouraging writing center? W…" at bounding box center [325, 415] width 370 height 667
copy div "What tools are needed to set up an encouraging writing center? Writing implemen…"
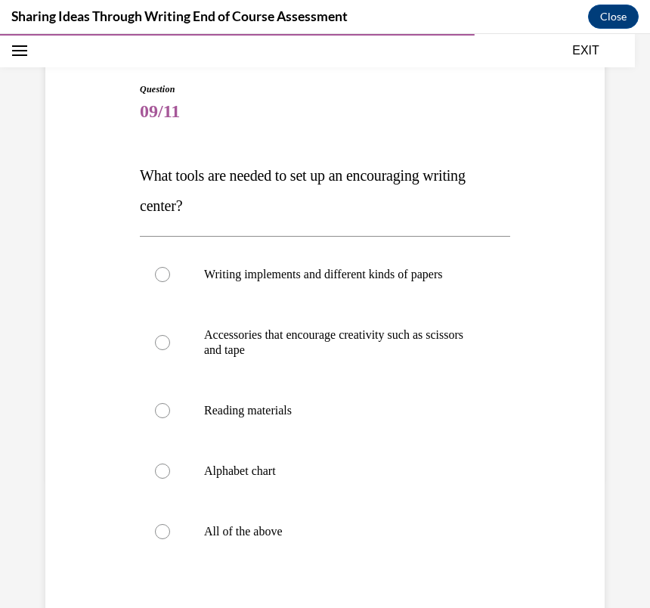
click at [336, 169] on span "What tools are needed to set up an encouraging writing center?" at bounding box center [303, 190] width 326 height 47
click at [249, 518] on label "All of the above" at bounding box center [325, 531] width 370 height 60
click at [170, 524] on input "All of the above" at bounding box center [162, 531] width 15 height 15
radio input "true"
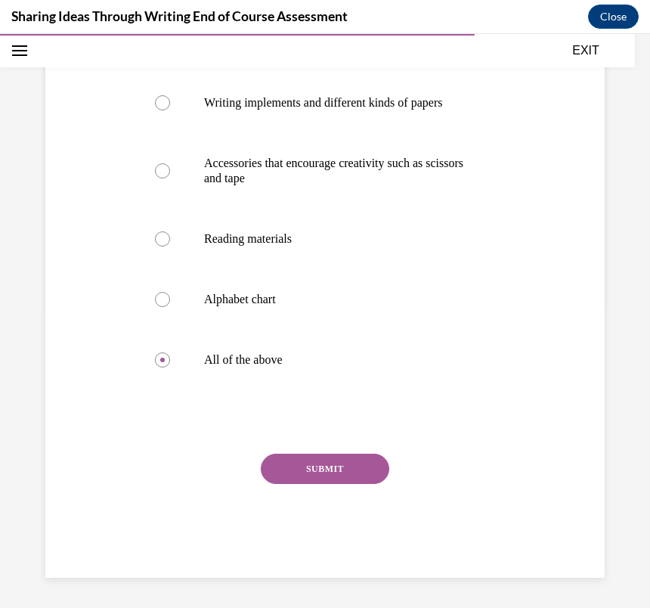
click at [292, 470] on button "SUBMIT" at bounding box center [325, 468] width 128 height 30
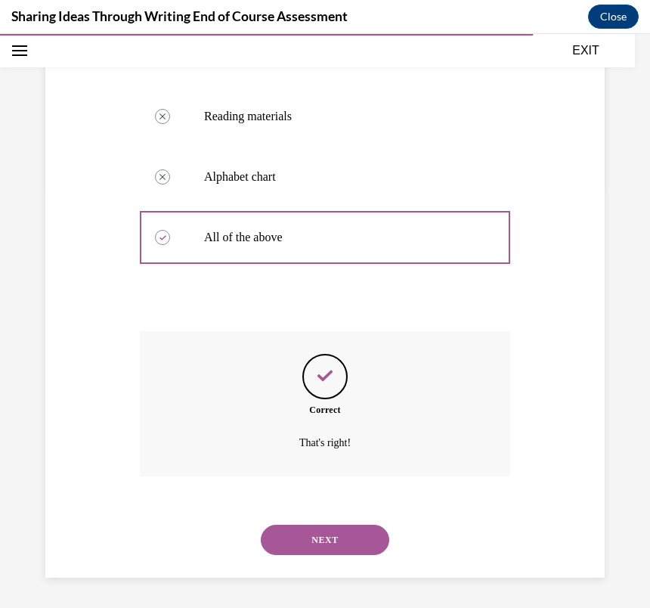
click at [311, 524] on button "NEXT" at bounding box center [325, 539] width 128 height 30
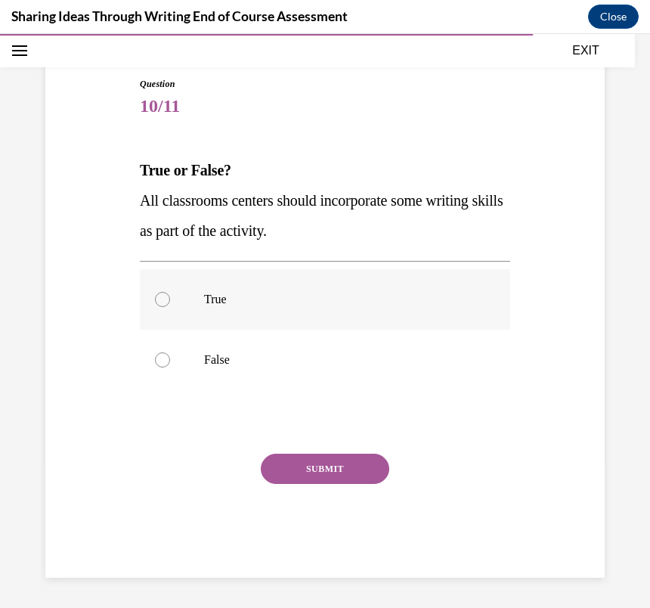
click at [181, 295] on label "True" at bounding box center [325, 299] width 370 height 60
click at [170, 295] on input "True" at bounding box center [162, 299] width 15 height 15
radio input "true"
click at [286, 459] on button "SUBMIT" at bounding box center [325, 468] width 128 height 30
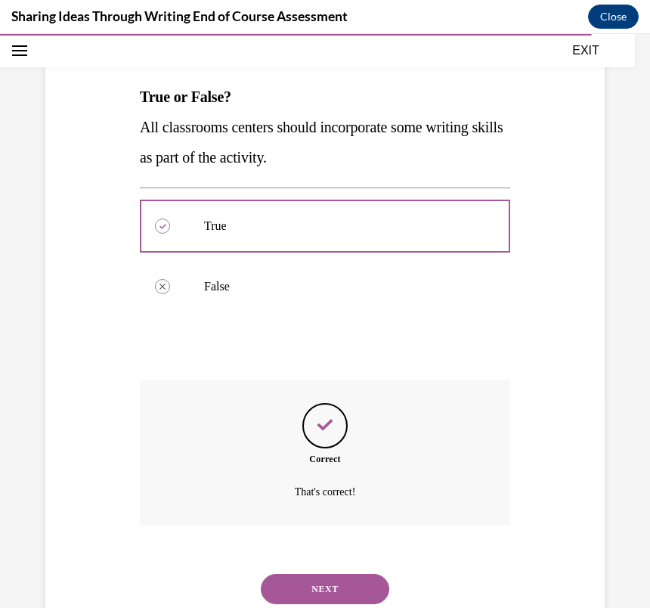
scroll to position [255, 0]
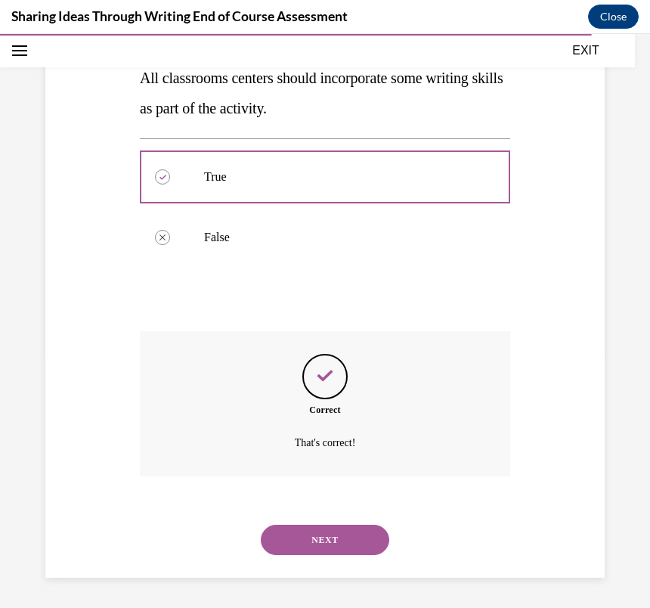
click at [306, 534] on button "NEXT" at bounding box center [325, 539] width 128 height 30
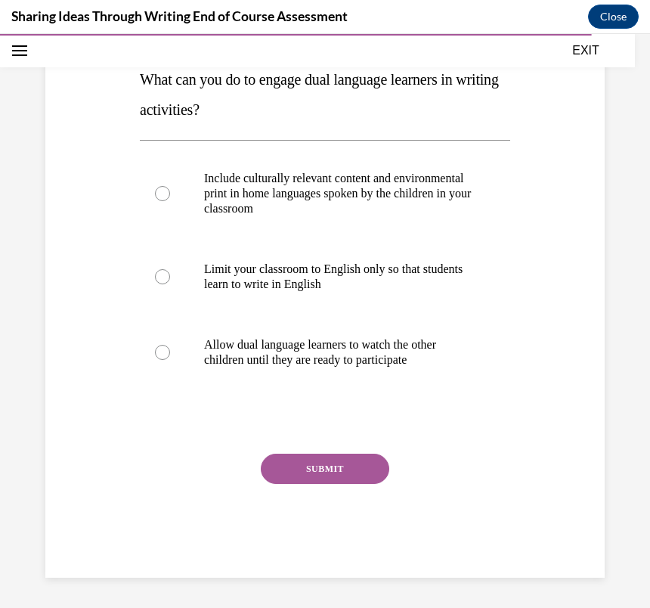
scroll to position [206, 0]
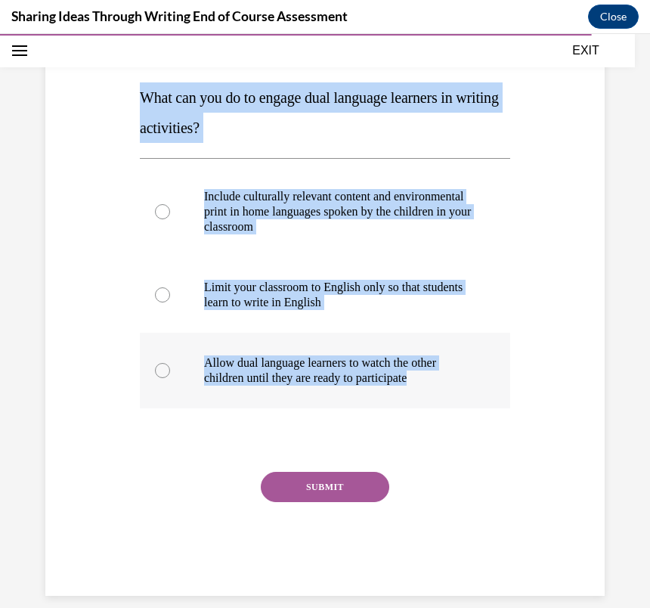
drag, startPoint x: 141, startPoint y: 97, endPoint x: 474, endPoint y: 381, distance: 436.9
click at [474, 381] on div "Question 11/11 What can you do to engage dual language learners in writing acti…" at bounding box center [325, 300] width 370 height 591
copy div "What can you do to engage dual language learners in writing activities? Include…"
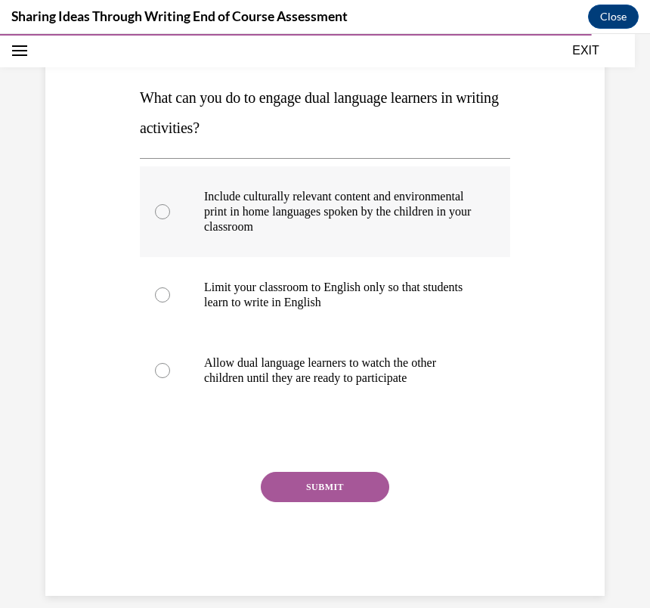
click at [311, 249] on label "Include culturally relevant content and environmental print in home languages s…" at bounding box center [325, 211] width 370 height 91
click at [170, 219] on input "Include culturally relevant content and environmental print in home languages s…" at bounding box center [162, 211] width 15 height 15
radio input "true"
click at [303, 212] on p "Include culturally relevant content and environmental print in home languages s…" at bounding box center [338, 211] width 268 height 45
click at [170, 212] on input "Include culturally relevant content and environmental print in home languages s…" at bounding box center [162, 211] width 15 height 15
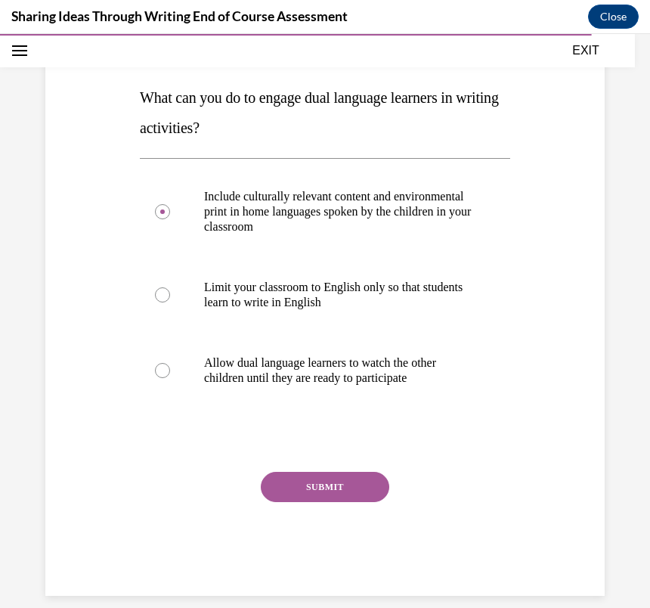
click at [301, 481] on button "SUBMIT" at bounding box center [325, 487] width 128 height 30
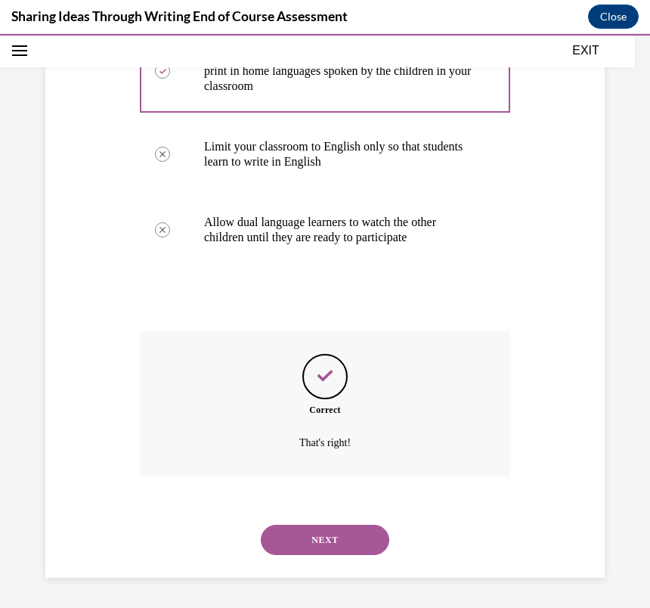
click at [307, 540] on button "NEXT" at bounding box center [325, 539] width 128 height 30
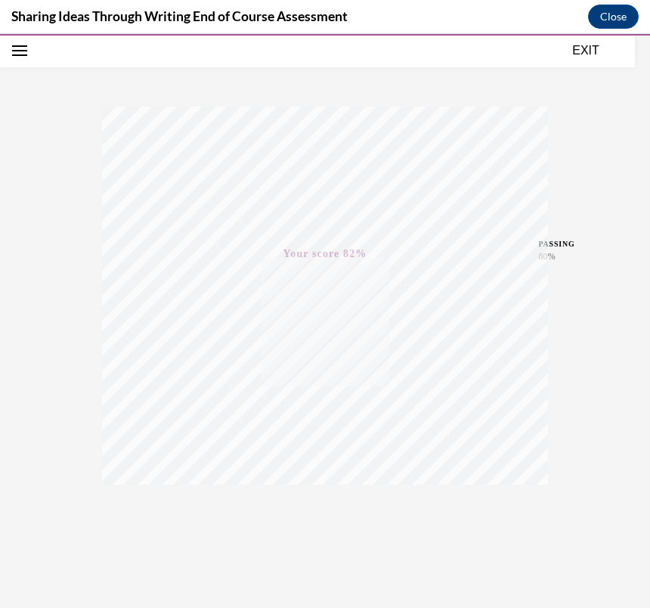
scroll to position [201, 0]
click at [602, 48] on button "EXIT" at bounding box center [585, 51] width 91 height 18
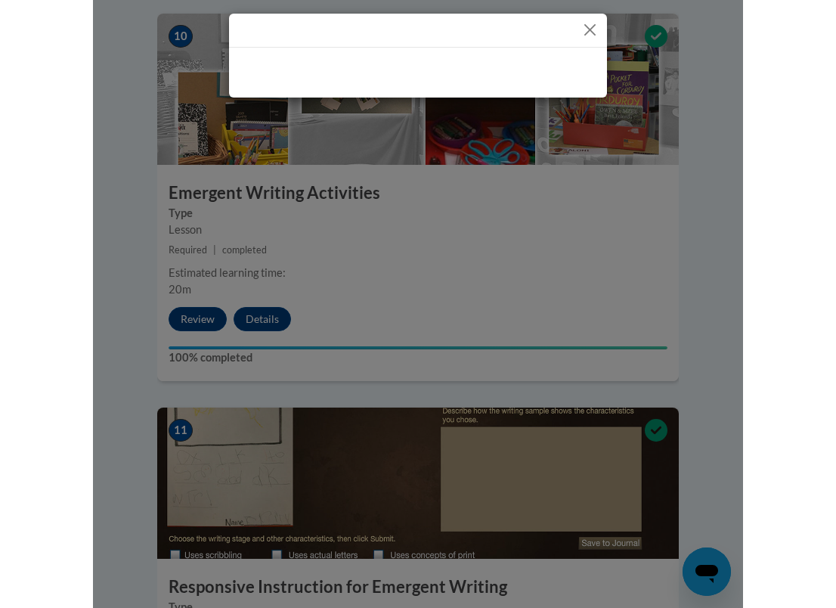
scroll to position [2279, 0]
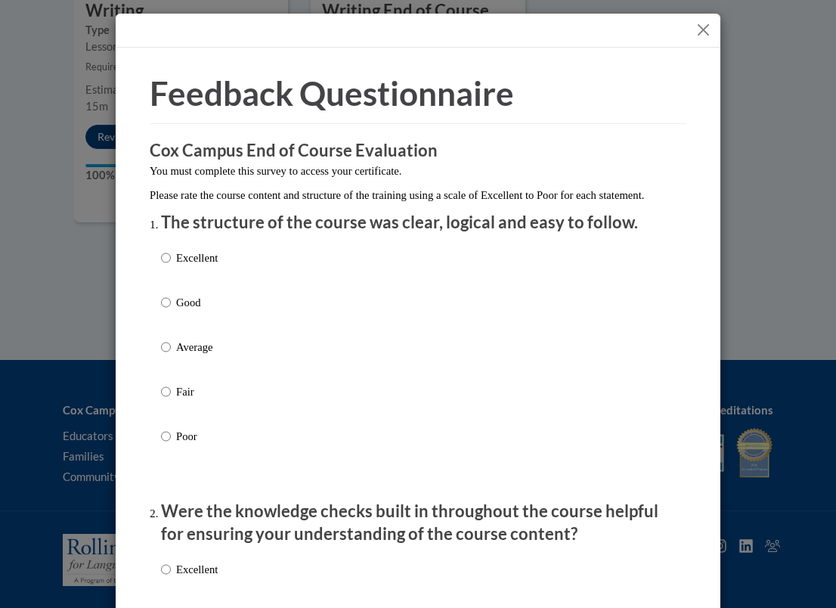
click at [704, 32] on button "Close" at bounding box center [703, 29] width 19 height 19
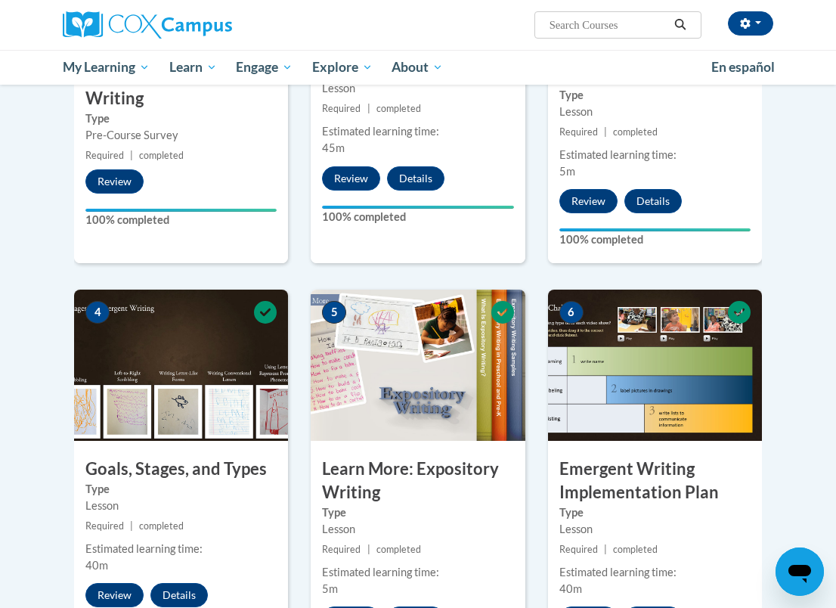
scroll to position [0, 0]
